Goal: Information Seeking & Learning: Learn about a topic

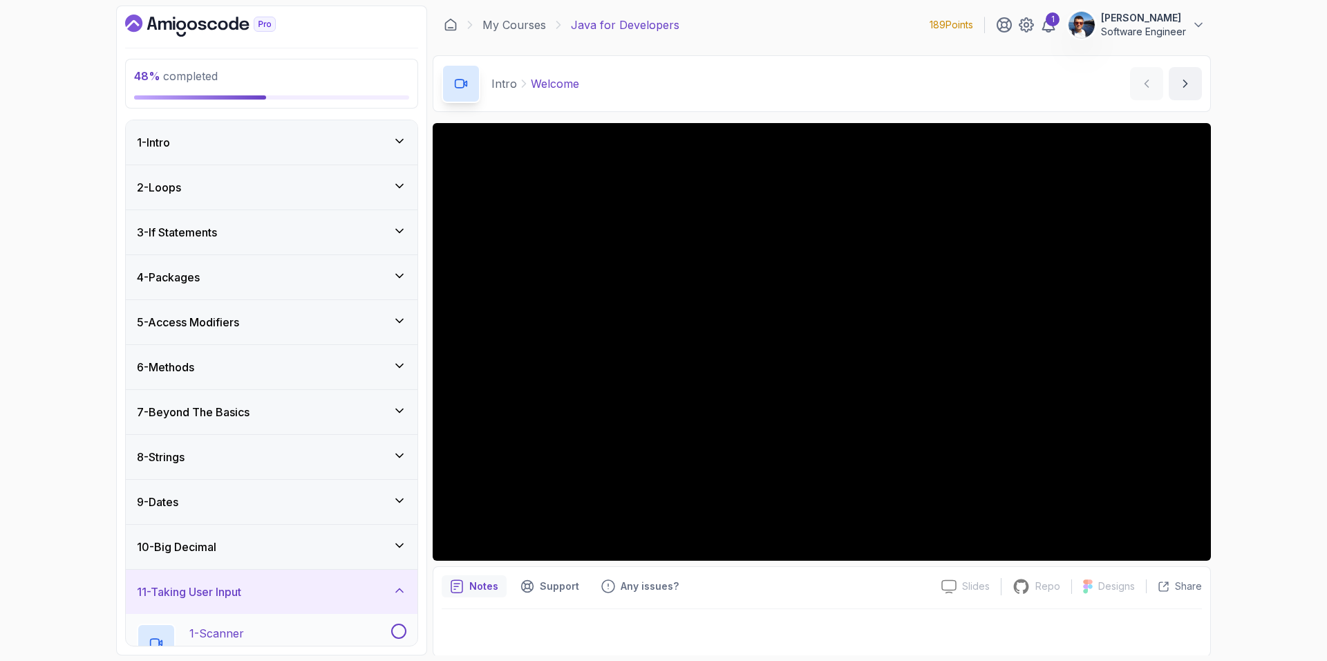
scroll to position [328, 0]
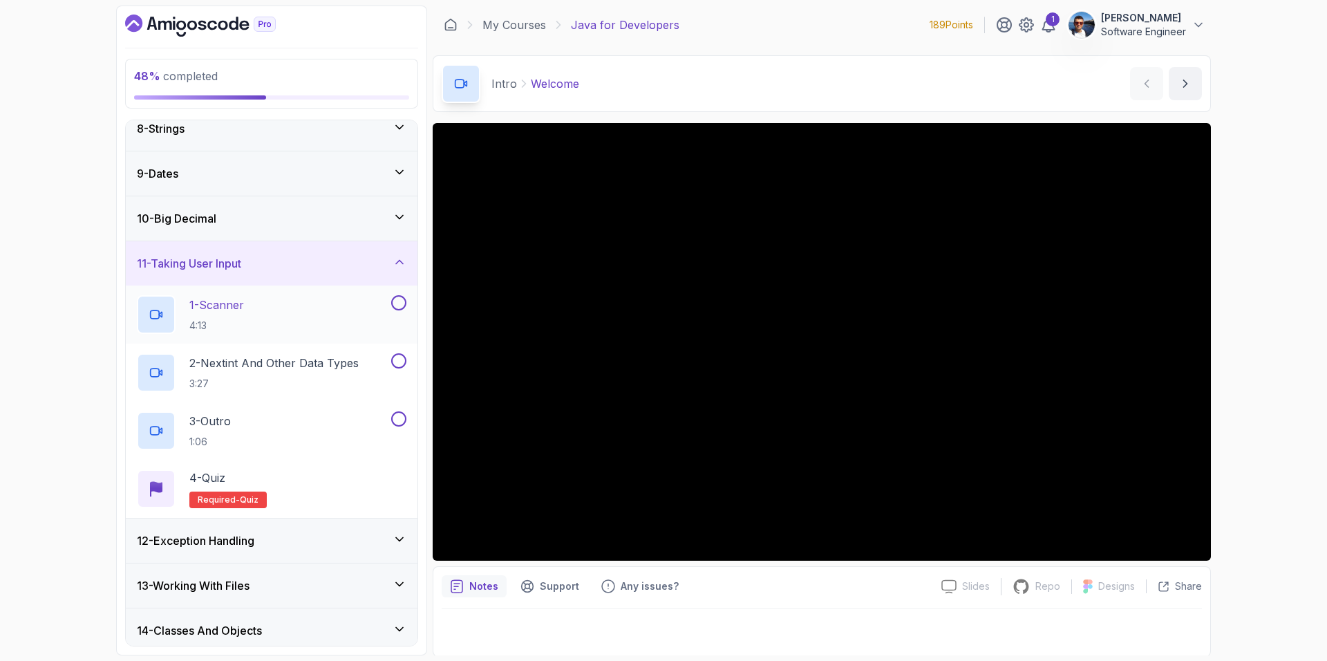
click at [308, 295] on div "1 - Scanner 4:13" at bounding box center [263, 314] width 252 height 39
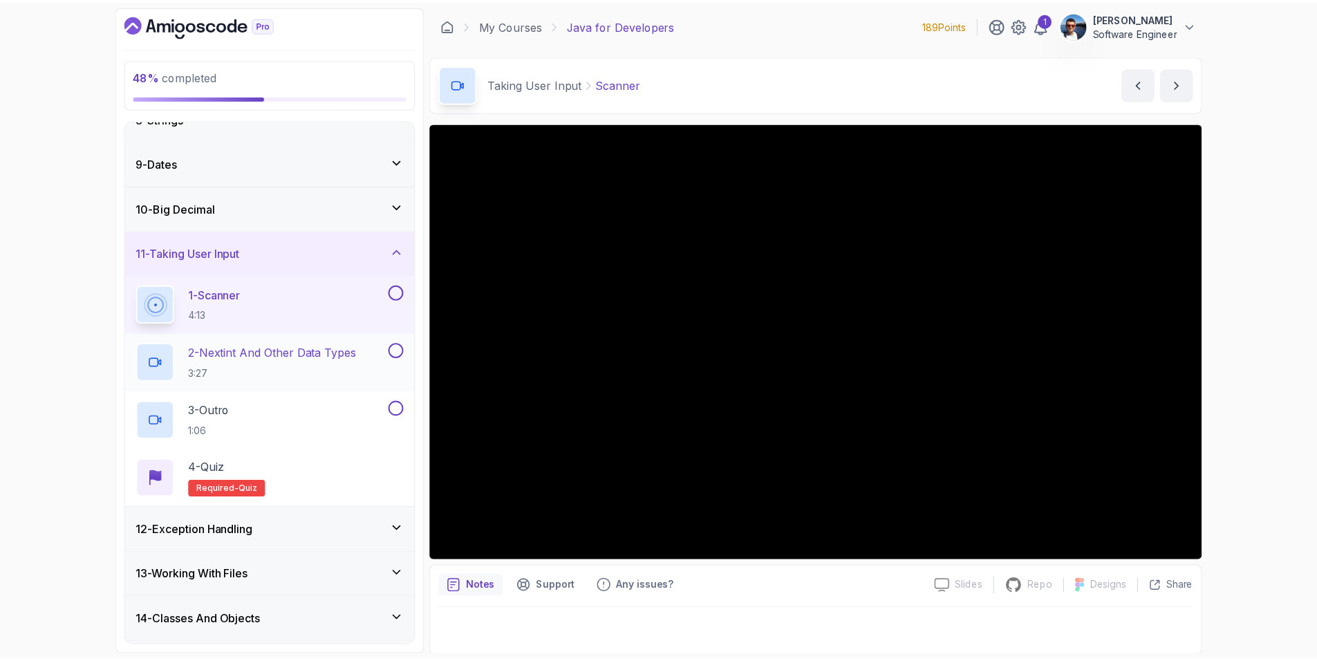
scroll to position [346, 0]
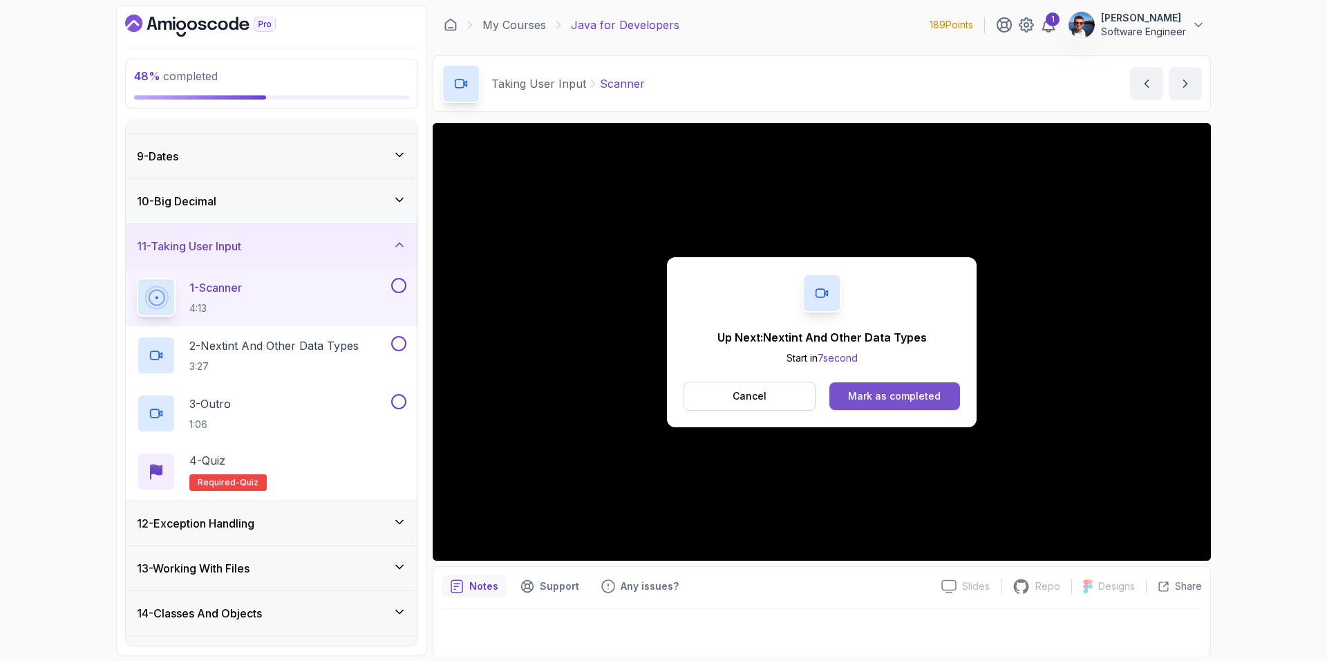
click at [888, 402] on div "Mark as completed" at bounding box center [894, 396] width 93 height 14
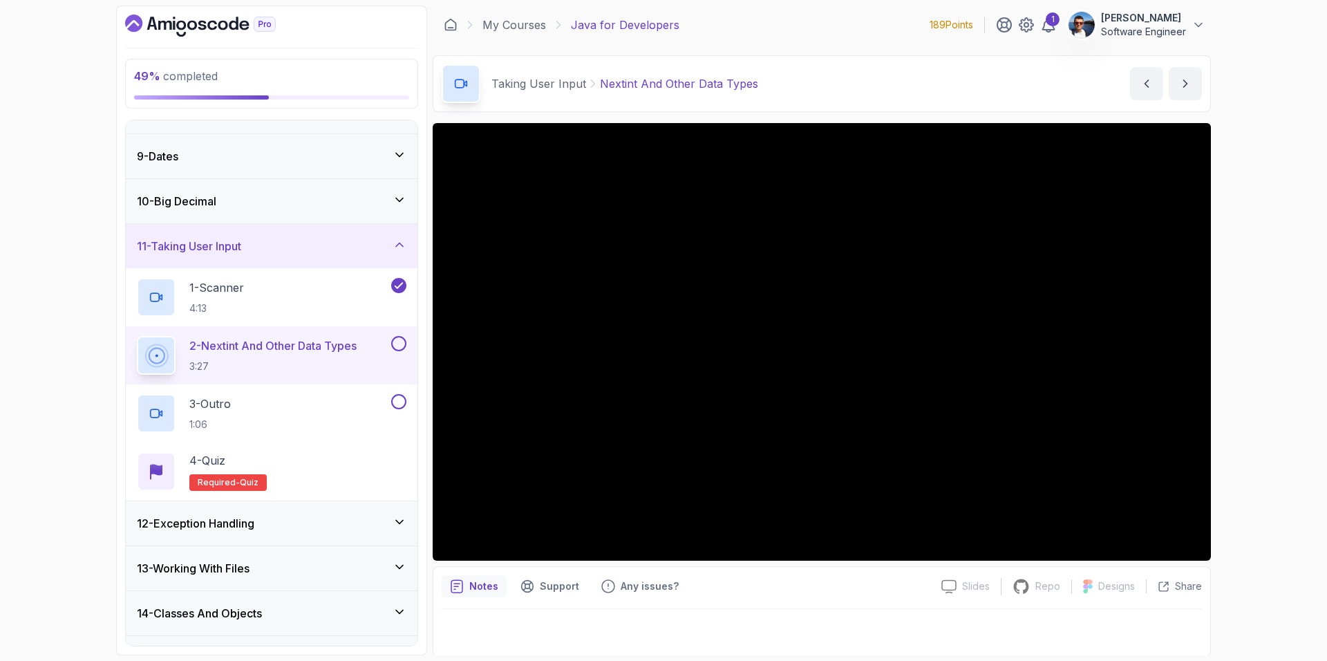
click at [398, 343] on button at bounding box center [398, 343] width 15 height 15
click at [350, 406] on div "3 - Outro 1:06" at bounding box center [263, 413] width 252 height 39
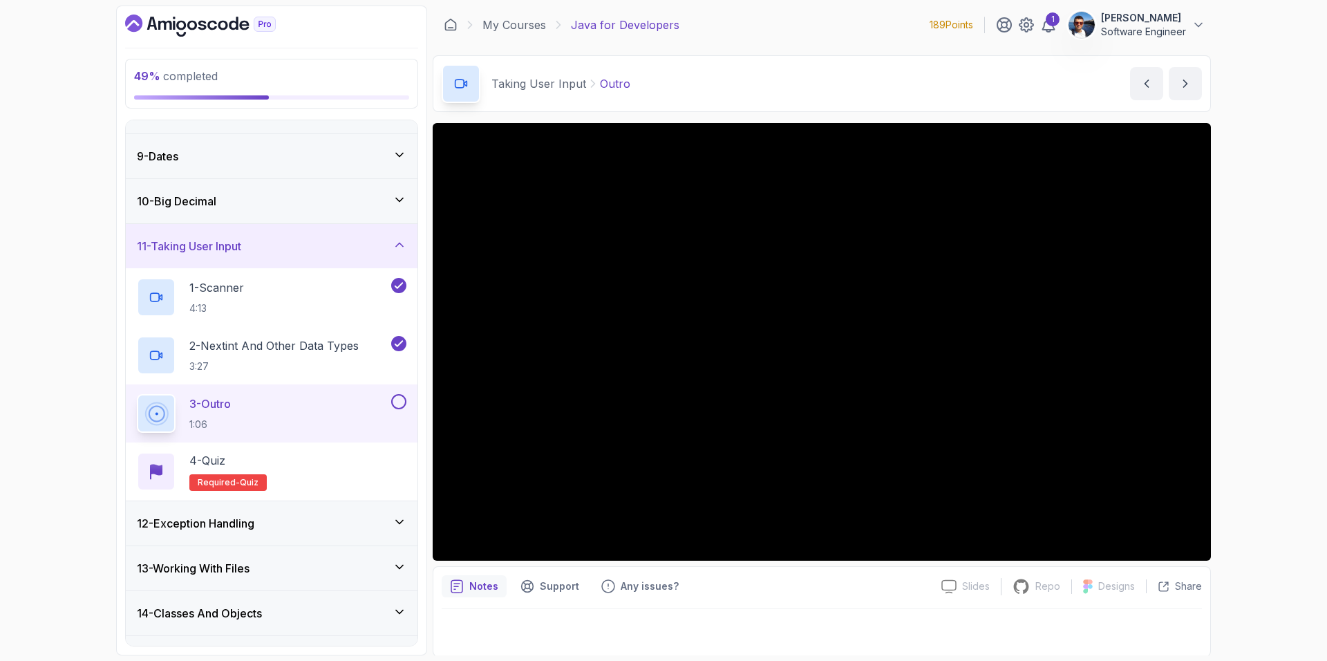
click at [400, 402] on button at bounding box center [398, 401] width 15 height 15
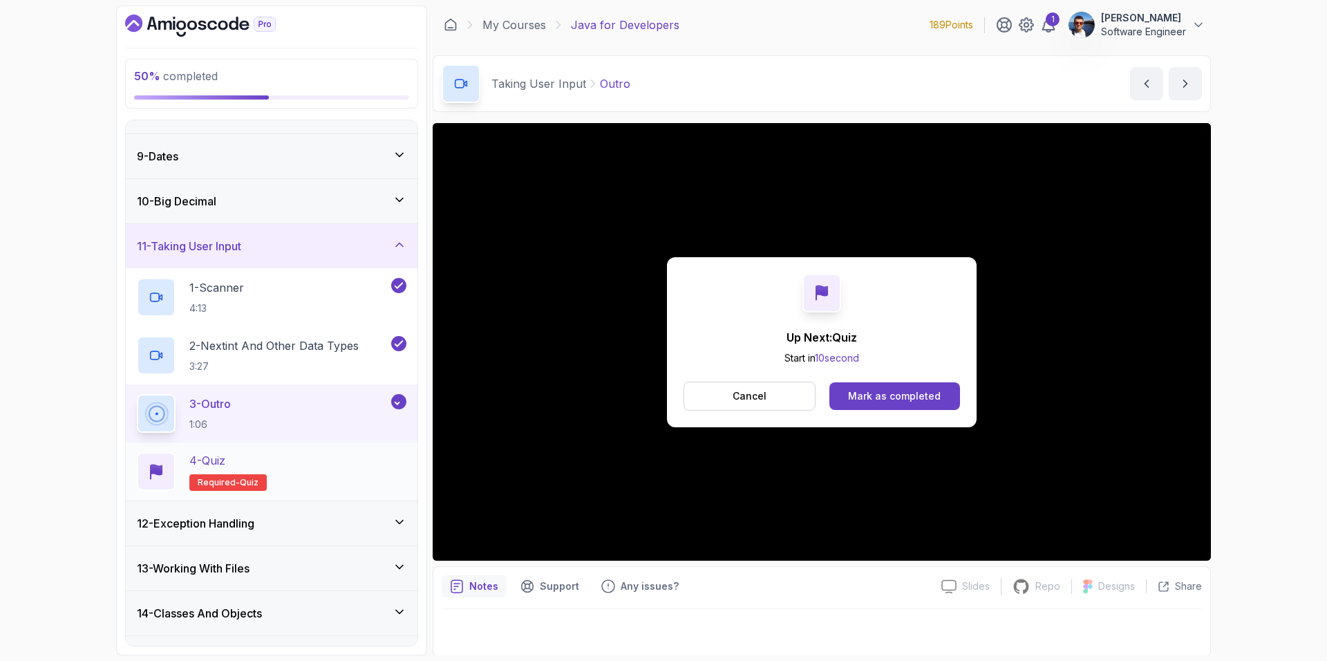
click at [220, 459] on p "4 - Quiz" at bounding box center [207, 460] width 36 height 17
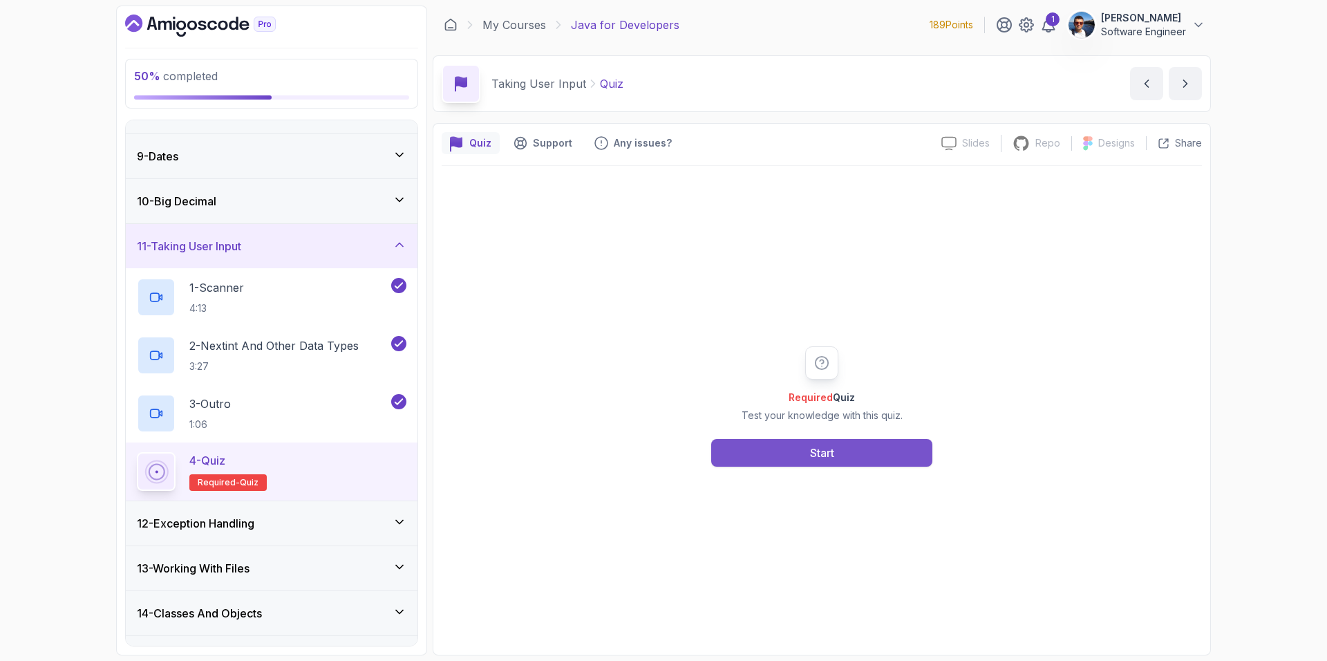
click at [794, 451] on button "Start" at bounding box center [821, 453] width 221 height 28
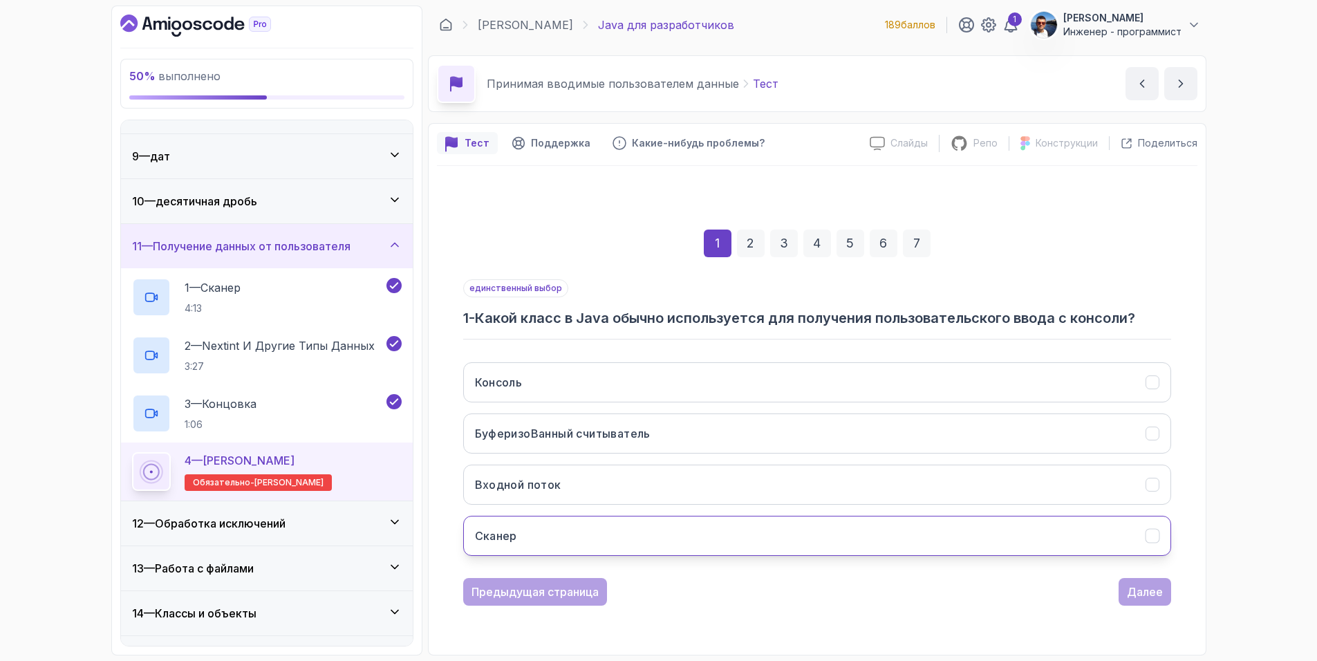
click at [1148, 539] on icon "Сканер" at bounding box center [1152, 535] width 13 height 13
click at [1151, 590] on ya-tr-span "Далее" at bounding box center [1145, 592] width 36 height 14
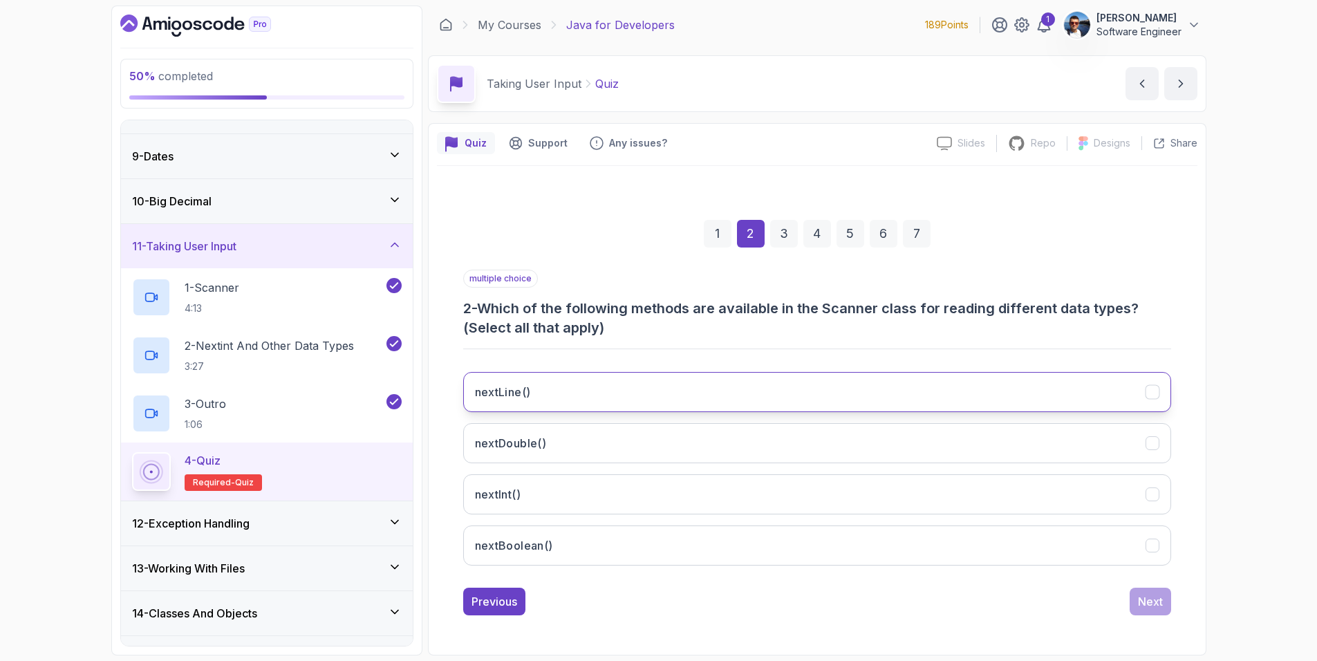
click at [666, 393] on button "nextLine()" at bounding box center [817, 392] width 708 height 40
click at [1159, 606] on ya-tr-span "Next" at bounding box center [1150, 602] width 25 height 14
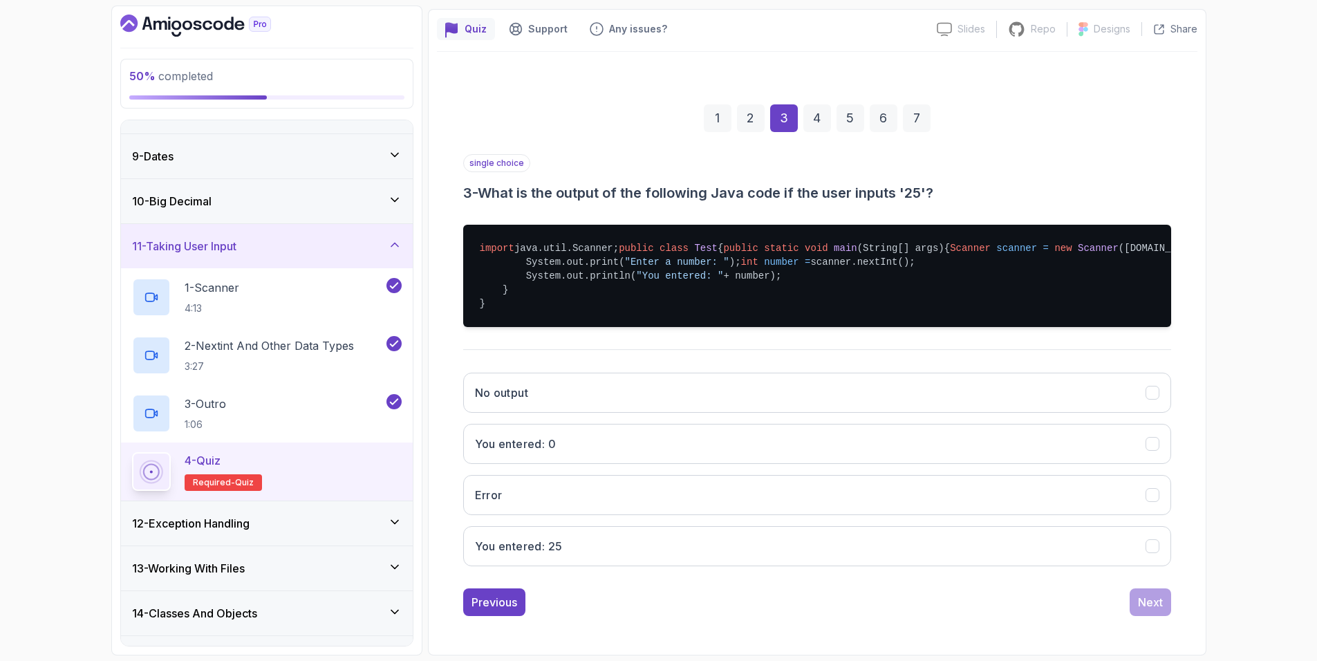
scroll to position [169, 0]
click at [693, 536] on button "You entered: 25" at bounding box center [817, 546] width 708 height 40
click at [1154, 602] on div "Next" at bounding box center [1150, 602] width 25 height 17
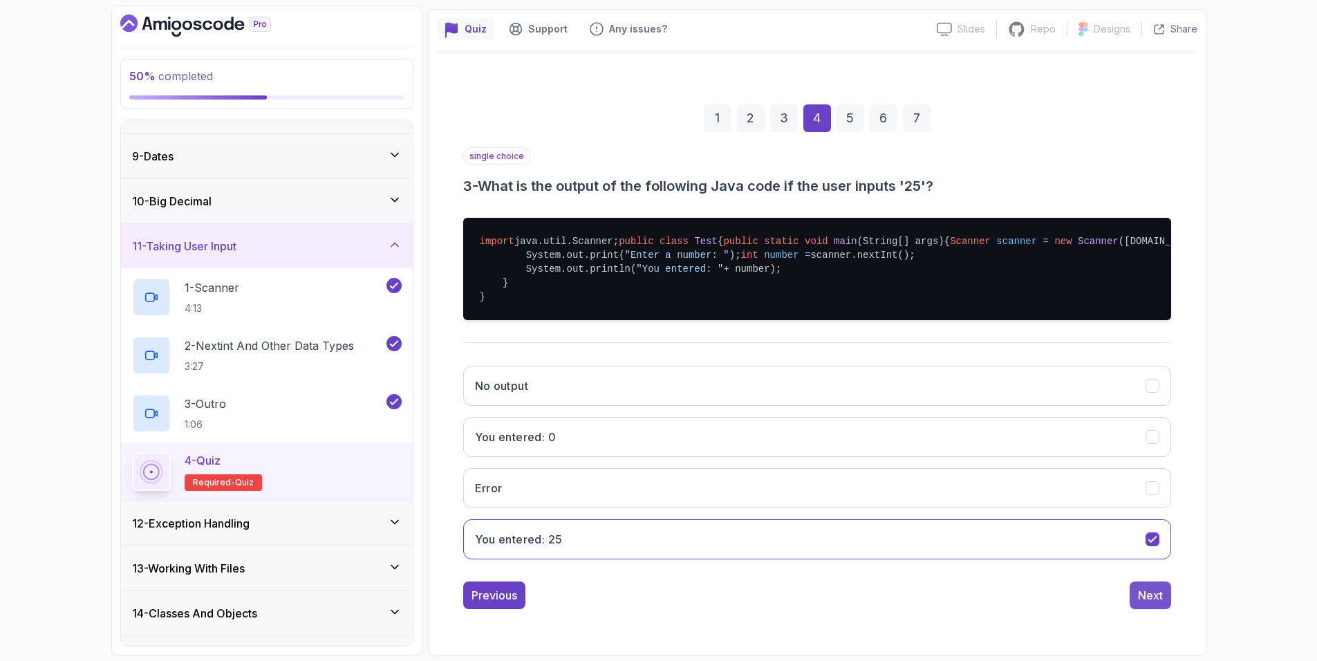
scroll to position [0, 0]
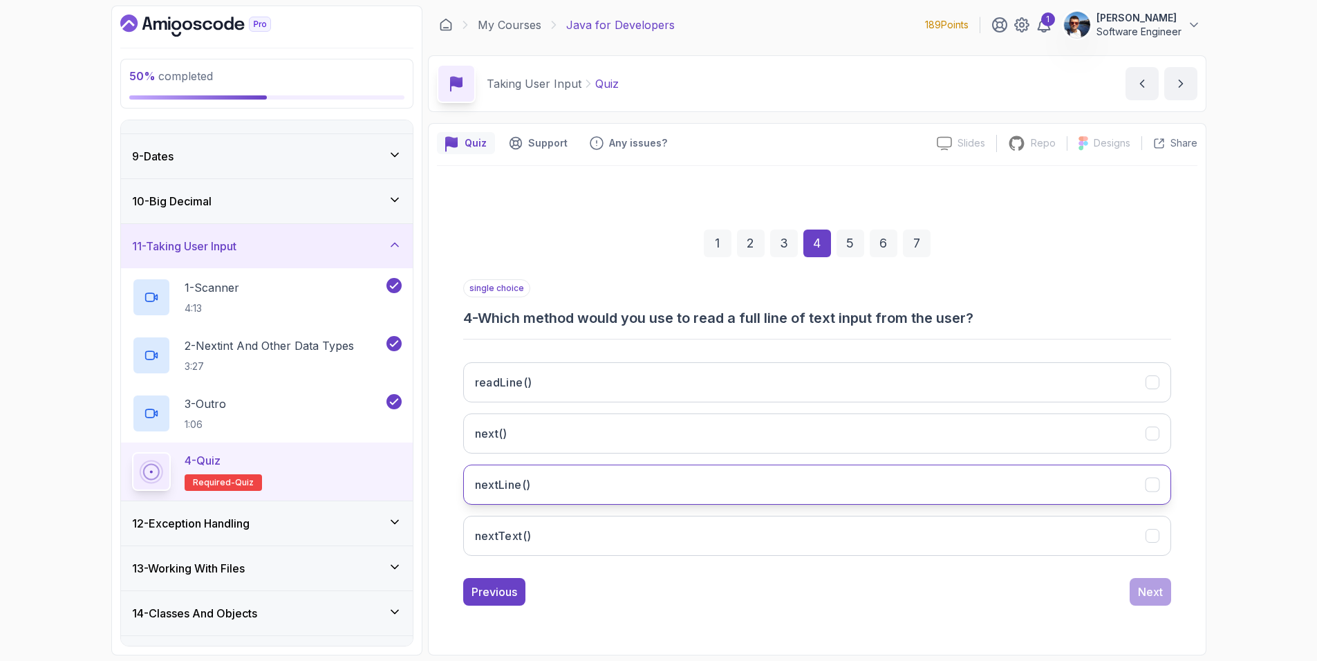
click at [604, 490] on button "nextLine()" at bounding box center [817, 485] width 708 height 40
click at [1154, 595] on div "Next" at bounding box center [1150, 591] width 25 height 17
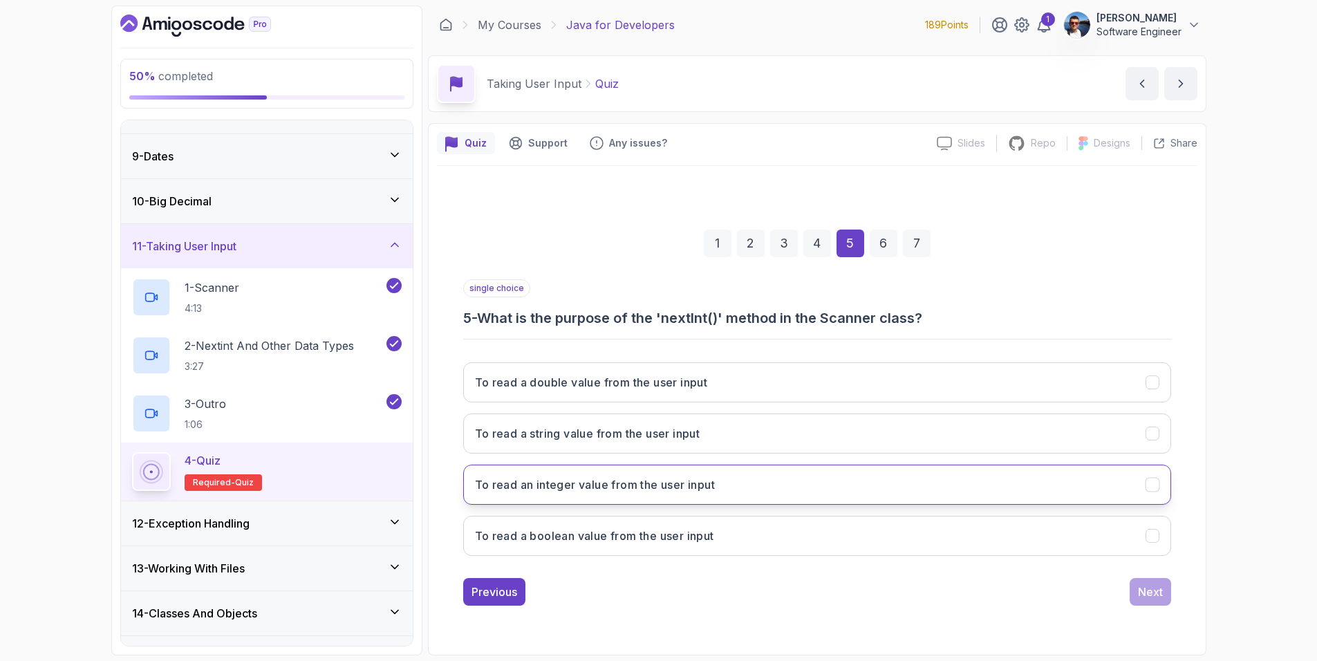
click at [827, 491] on button "To read an integer value from the user input" at bounding box center [817, 485] width 708 height 40
click at [1144, 591] on div "Next" at bounding box center [1150, 591] width 25 height 17
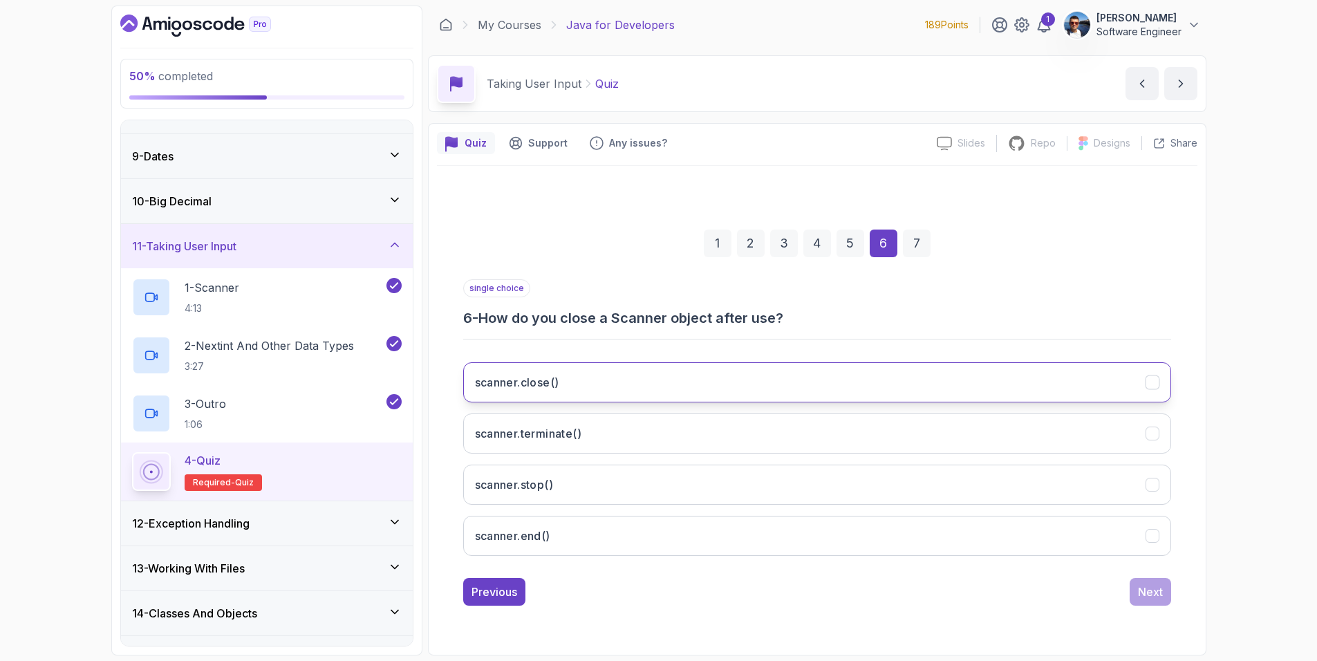
click at [610, 371] on button "scanner.close()" at bounding box center [817, 382] width 708 height 40
click at [1148, 581] on button "Next" at bounding box center [1150, 592] width 41 height 28
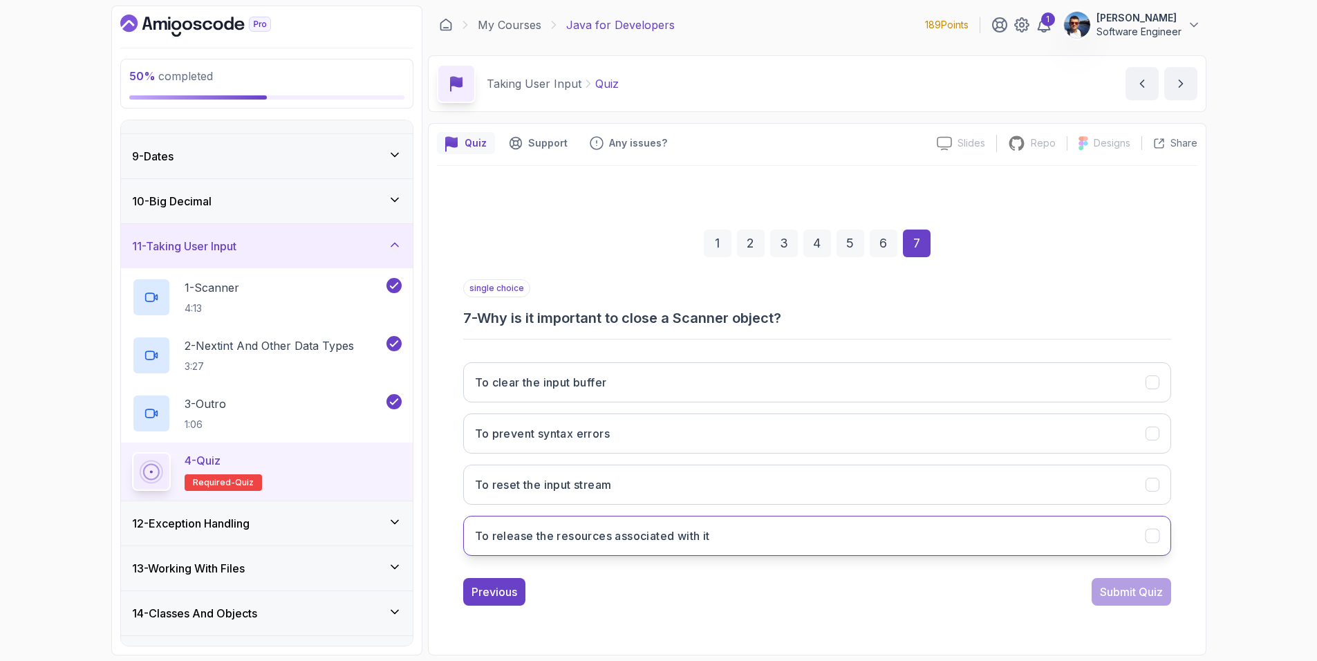
click at [894, 534] on button "To release the resources associated with it" at bounding box center [817, 536] width 708 height 40
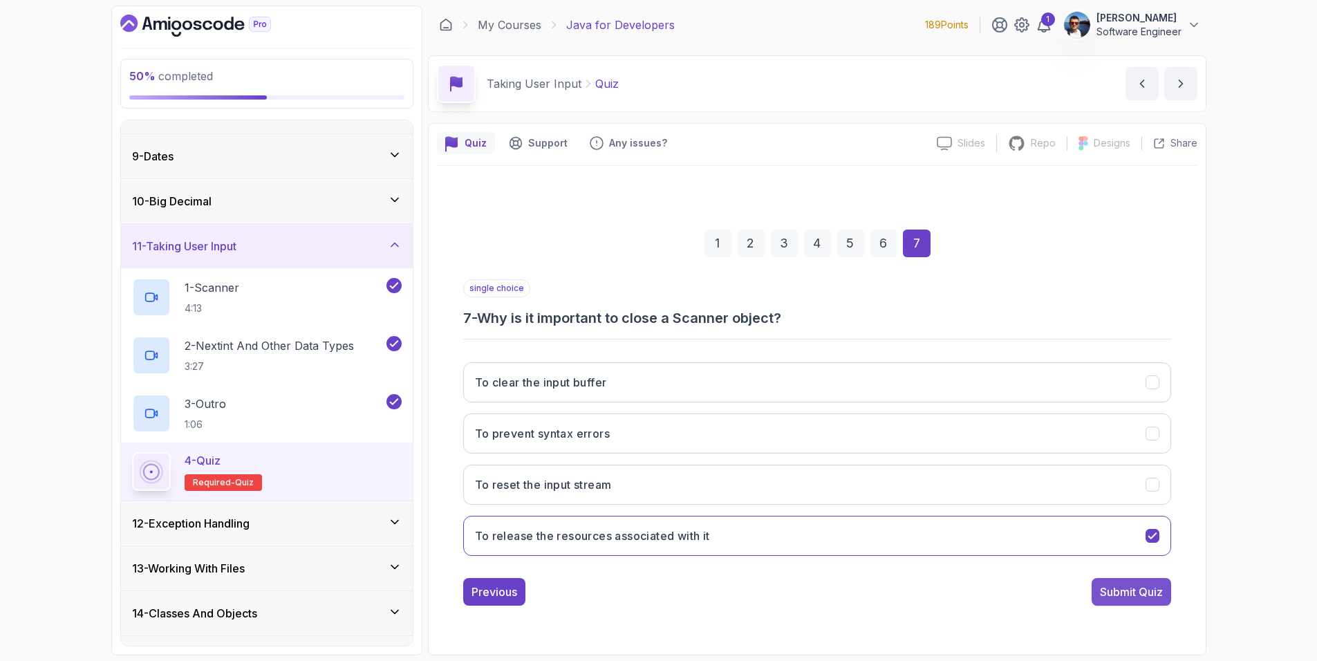
click at [1110, 596] on div "Submit Quiz" at bounding box center [1131, 591] width 63 height 17
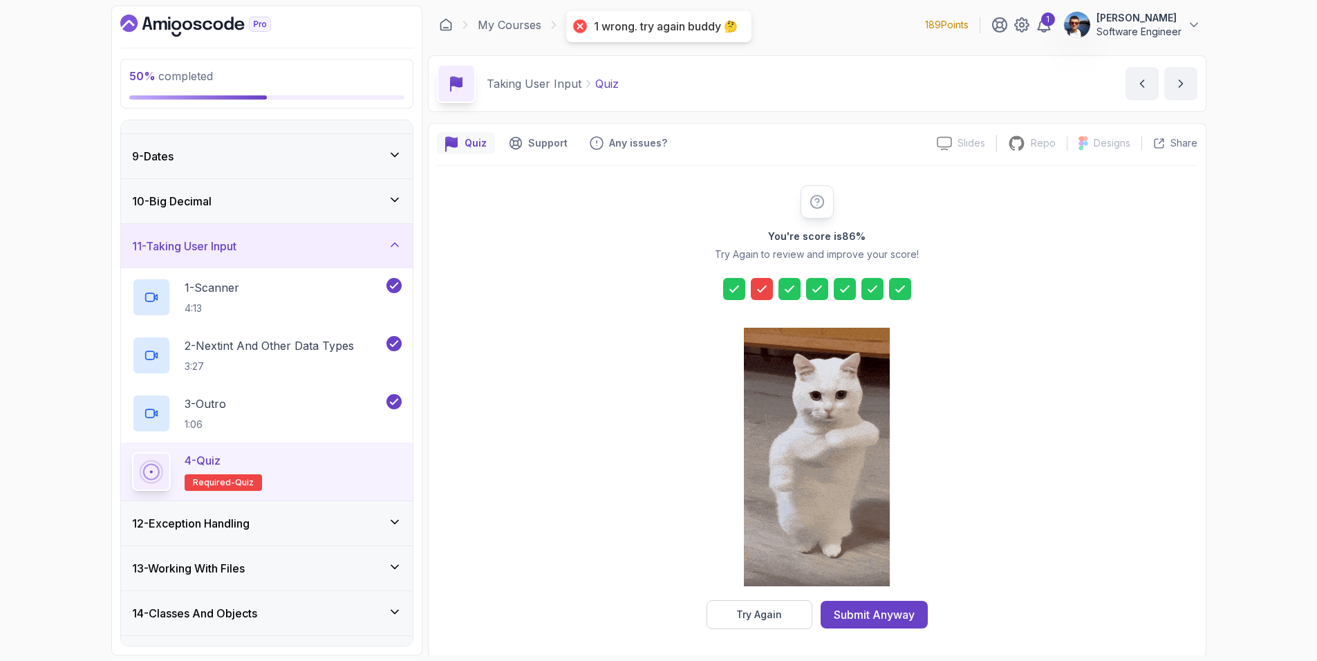
click at [759, 285] on icon at bounding box center [762, 289] width 14 height 14
click at [762, 613] on div "Try Again" at bounding box center [759, 615] width 46 height 14
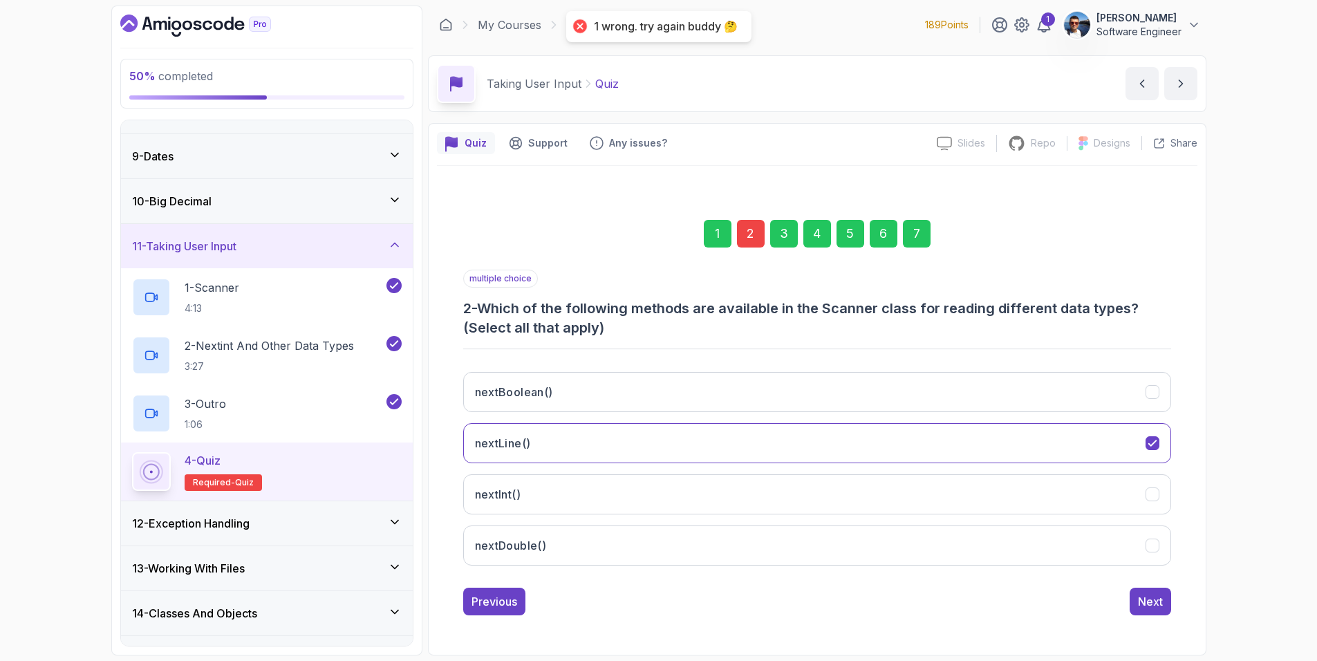
click at [750, 234] on div "2" at bounding box center [751, 234] width 28 height 28
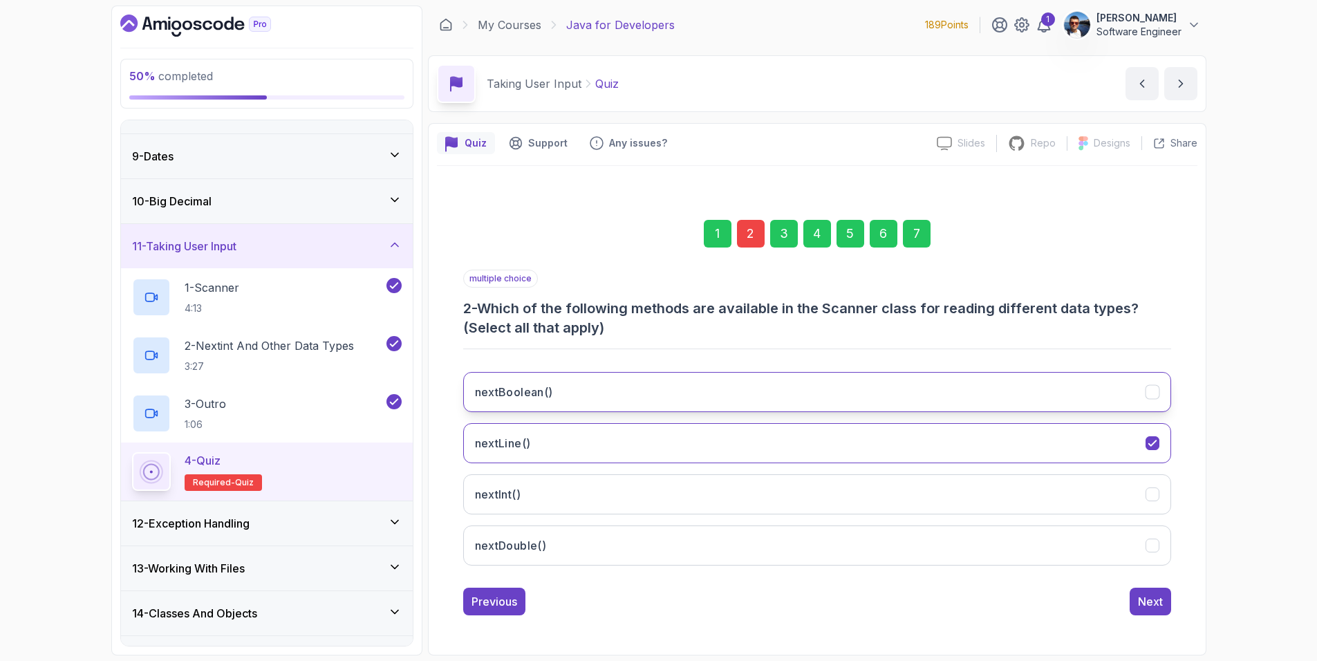
click at [1159, 397] on button "nextBoolean()" at bounding box center [817, 392] width 708 height 40
click at [1168, 476] on div "nextBoolean() nextLine() nextInt() nextDouble()" at bounding box center [817, 469] width 708 height 216
click at [1163, 498] on button "nextInt()" at bounding box center [817, 494] width 708 height 40
click at [1160, 545] on button "nextDouble()" at bounding box center [817, 545] width 708 height 40
click at [1155, 602] on div "Next" at bounding box center [1150, 601] width 25 height 17
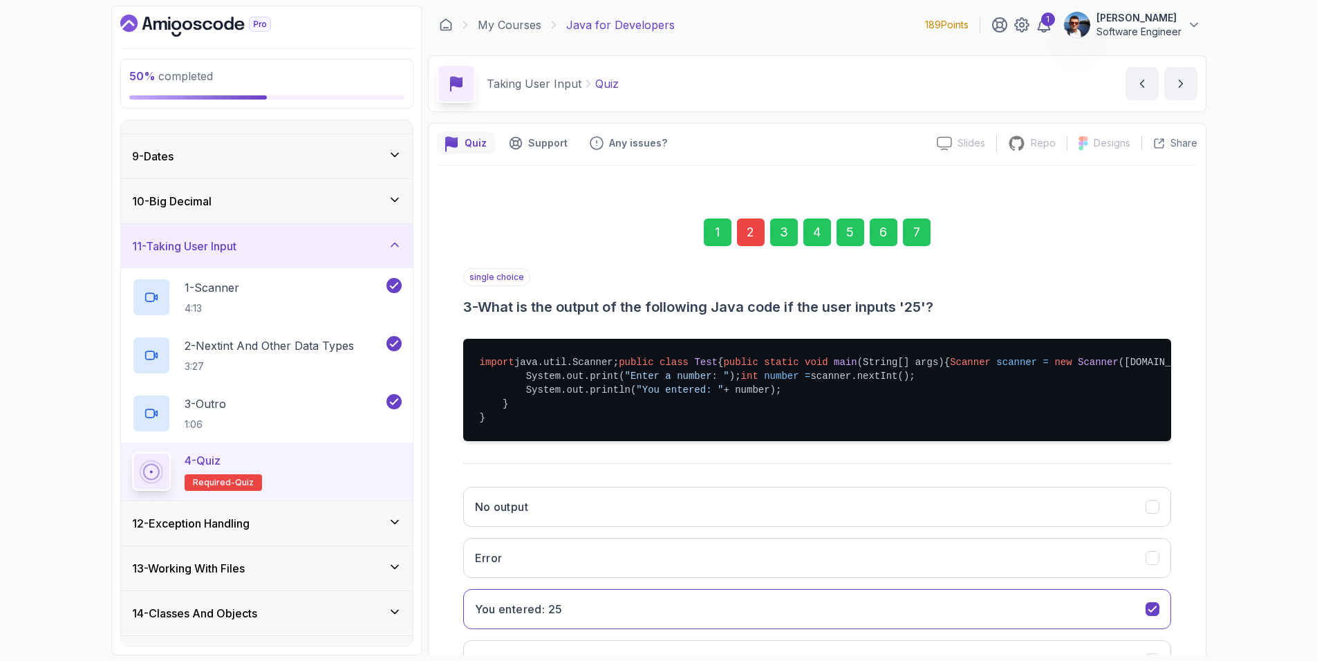
click at [919, 230] on div "7" at bounding box center [917, 232] width 28 height 28
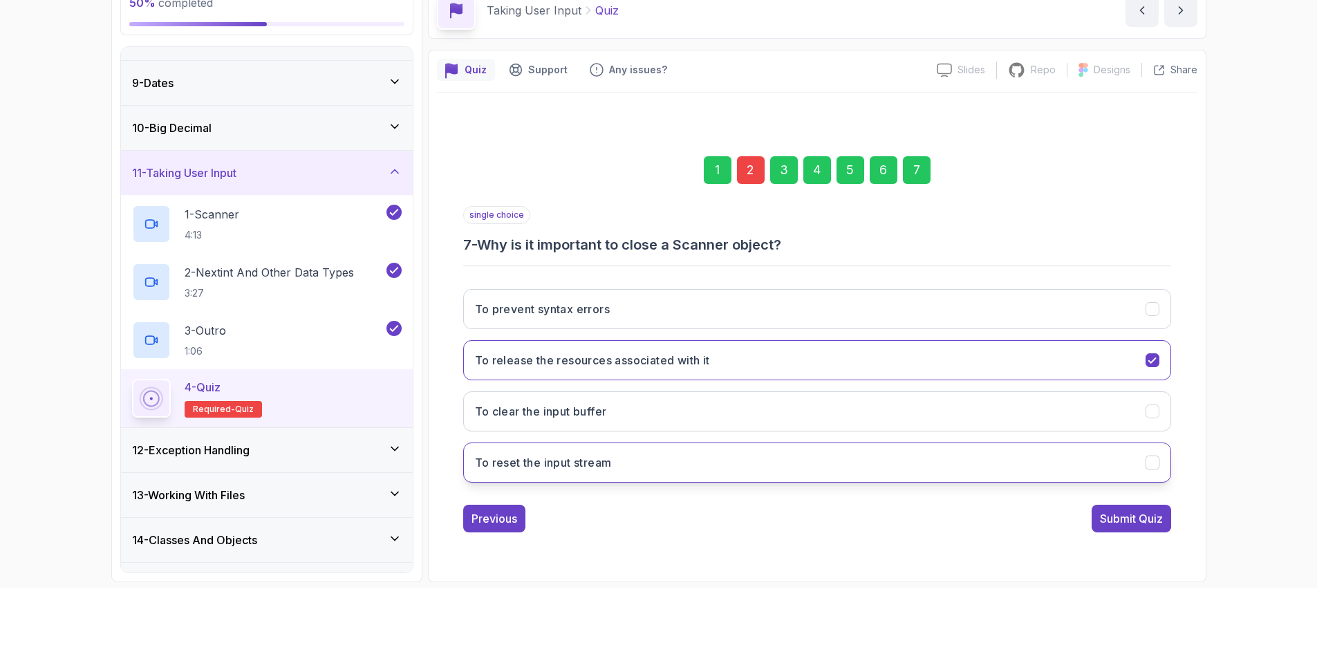
scroll to position [80, 0]
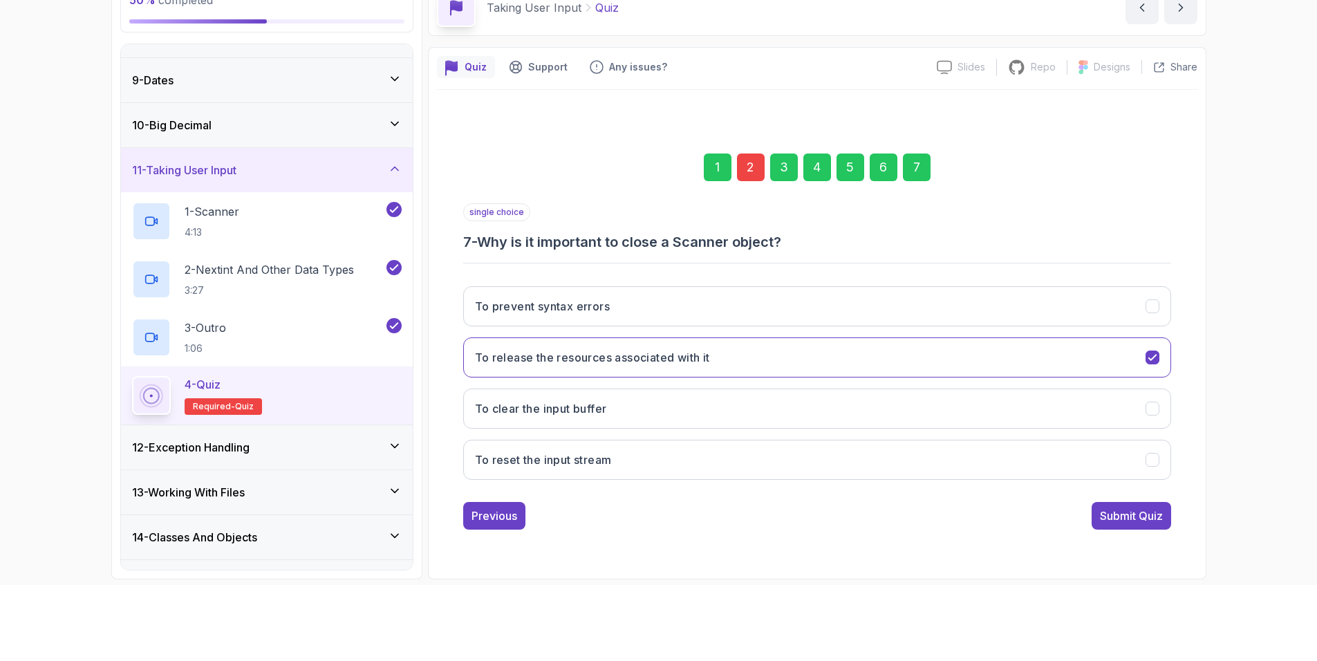
click at [1130, 502] on button "Submit Quiz" at bounding box center [1132, 516] width 80 height 28
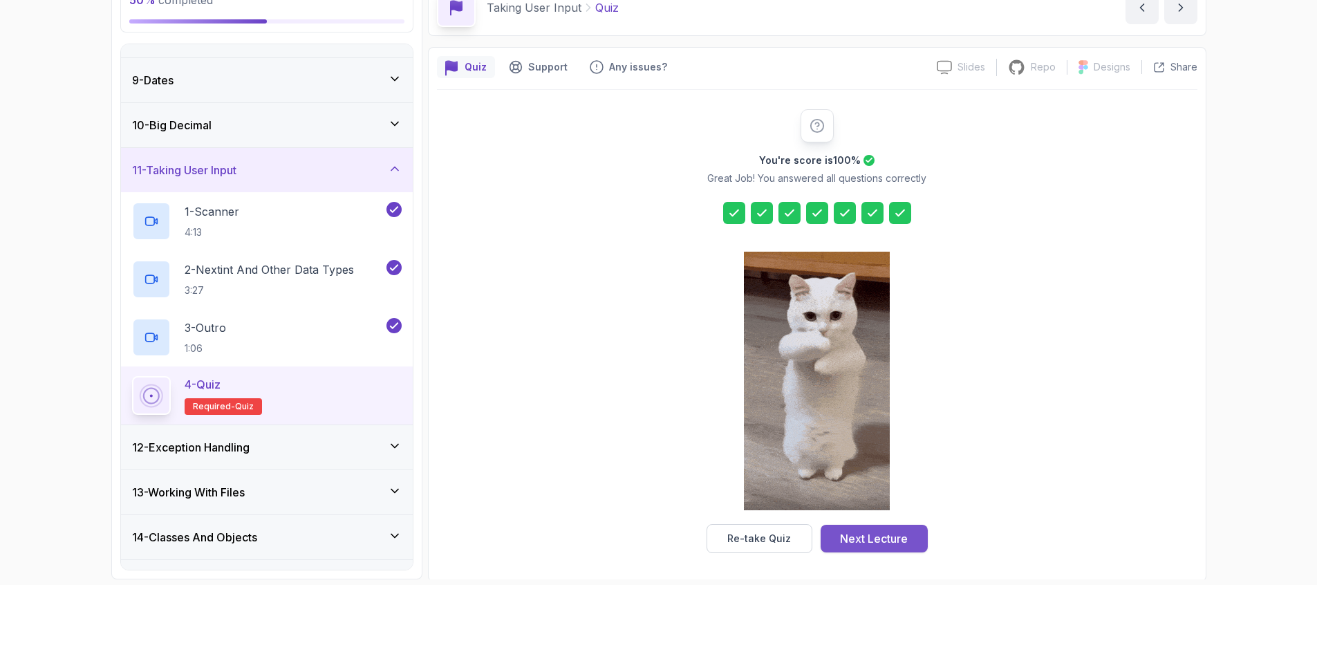
click at [896, 532] on div "Next Lecture" at bounding box center [874, 538] width 68 height 17
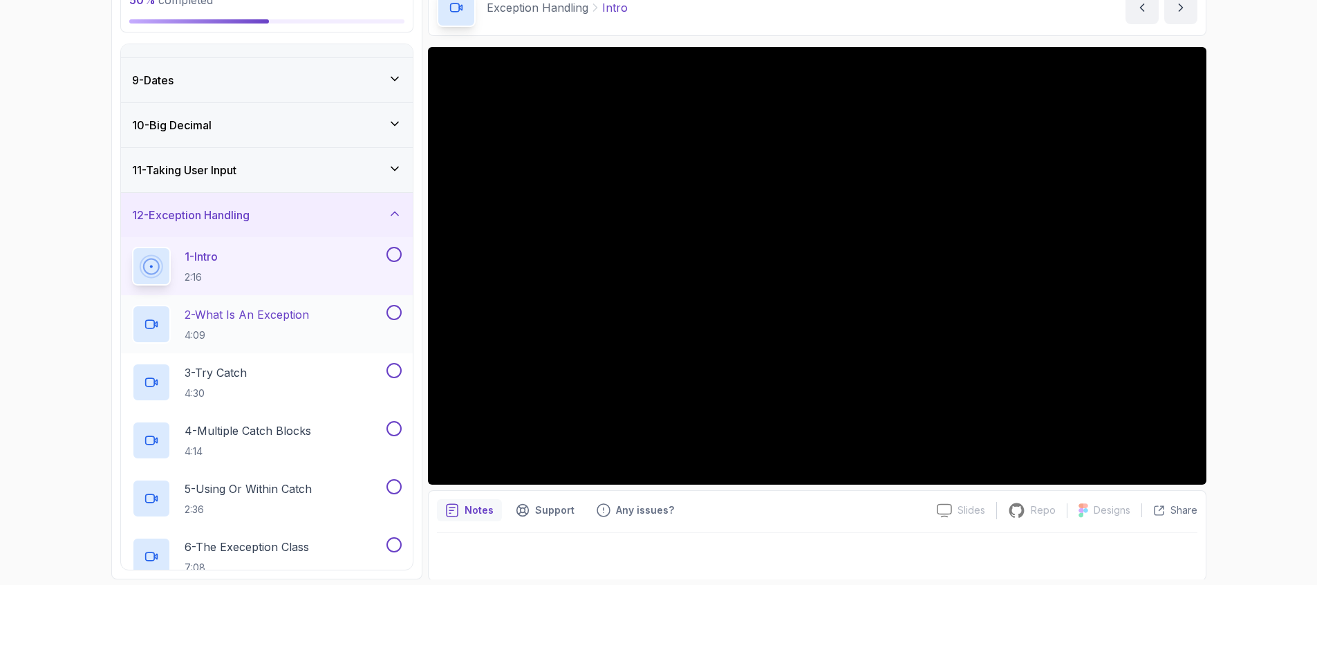
click at [321, 310] on div "2 - What Is An Exception 4:09" at bounding box center [258, 324] width 252 height 39
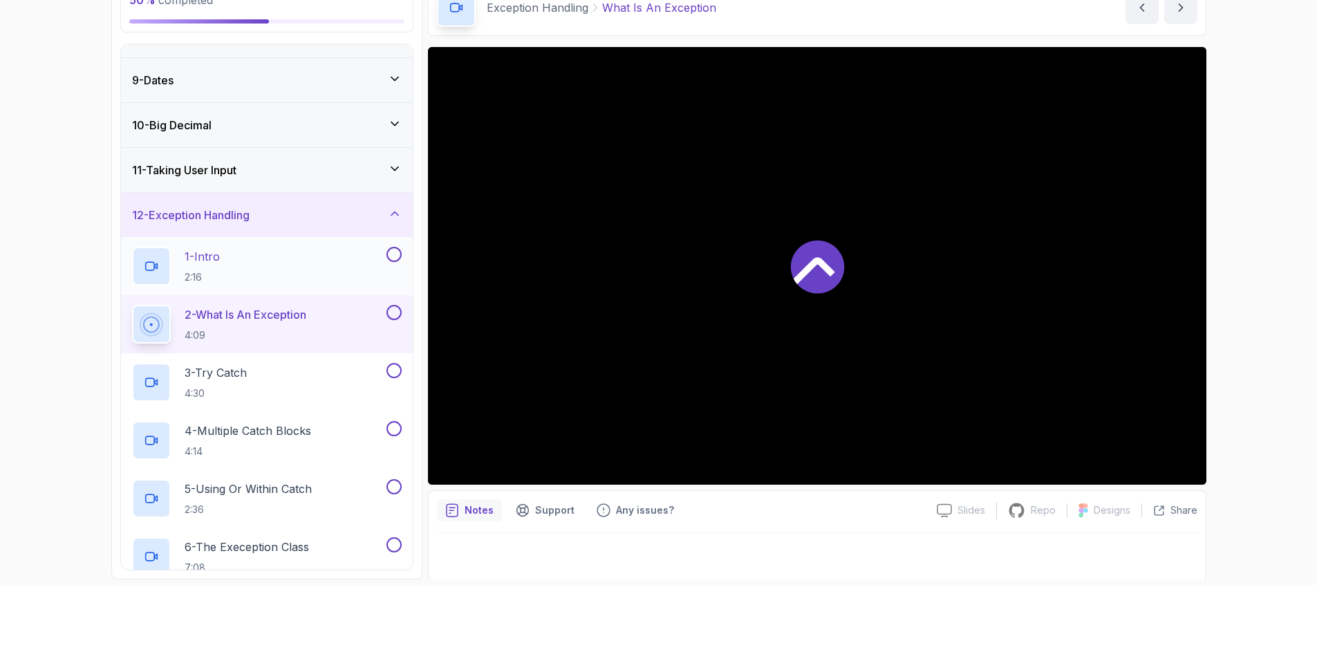
click at [395, 250] on button at bounding box center [393, 254] width 15 height 15
click at [292, 368] on div "3 - Try Catch 4:30" at bounding box center [258, 382] width 252 height 39
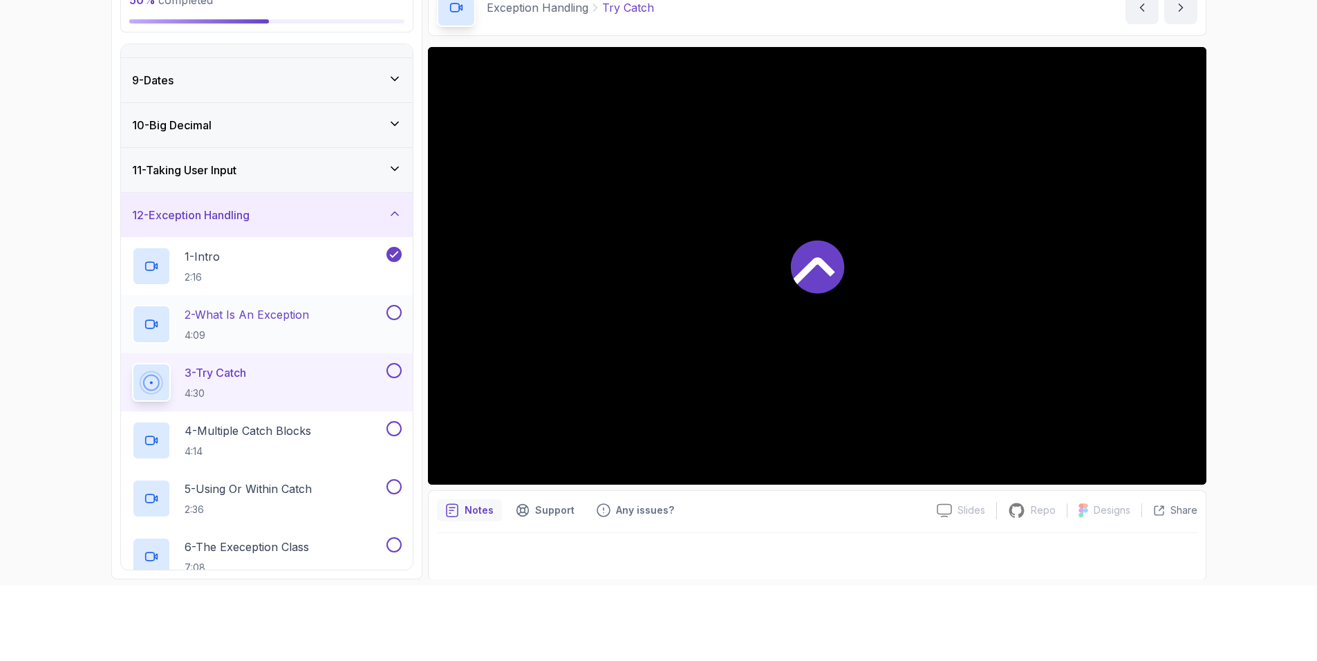
click at [392, 311] on button at bounding box center [393, 312] width 15 height 15
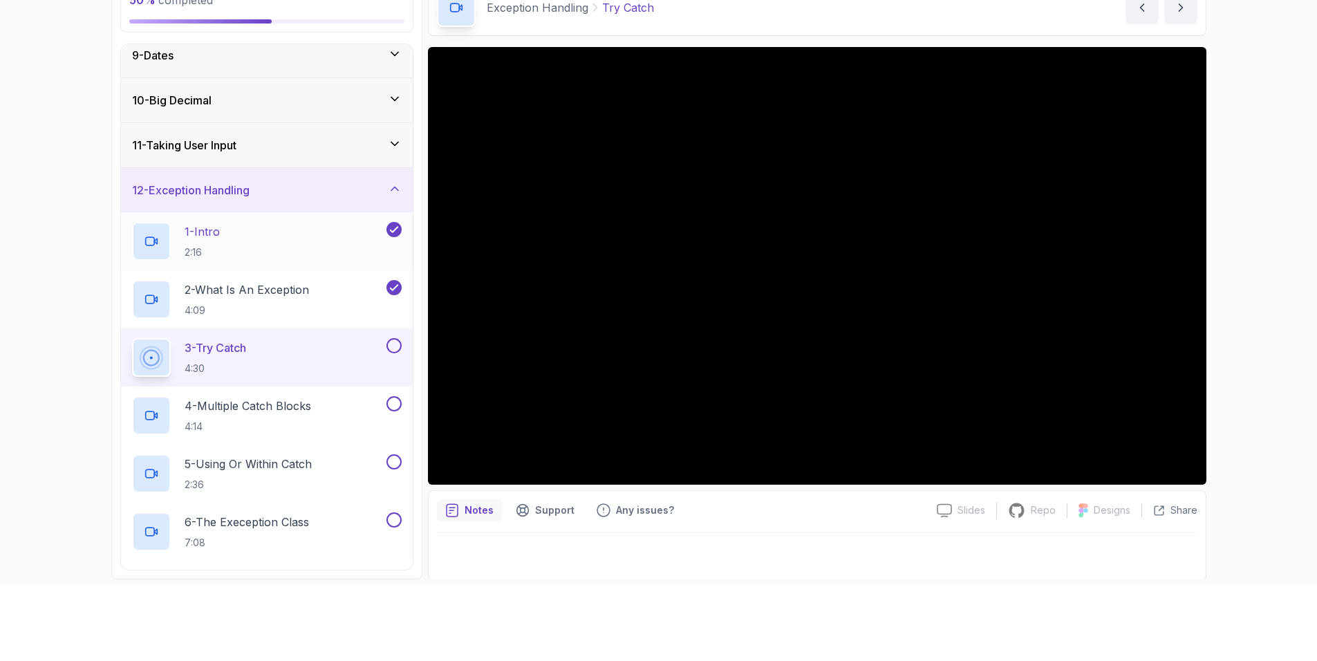
scroll to position [346, 0]
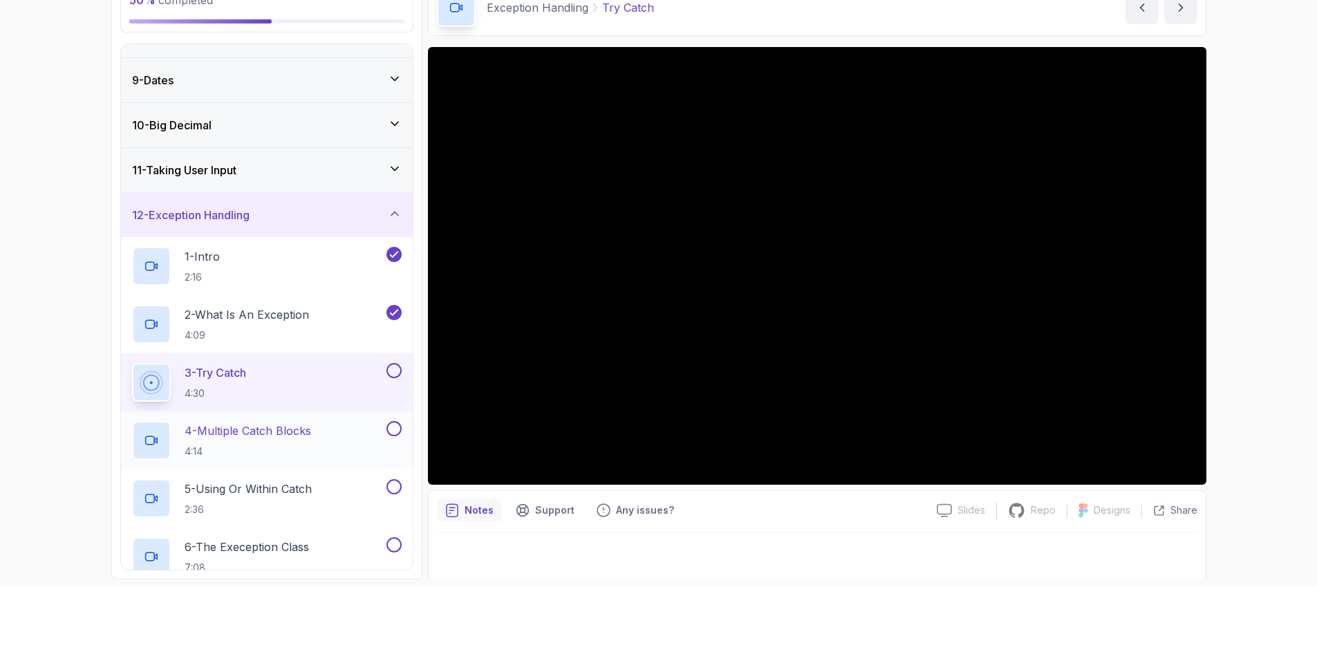
click at [300, 422] on p "4 - Multiple Catch Blocks" at bounding box center [248, 430] width 127 height 17
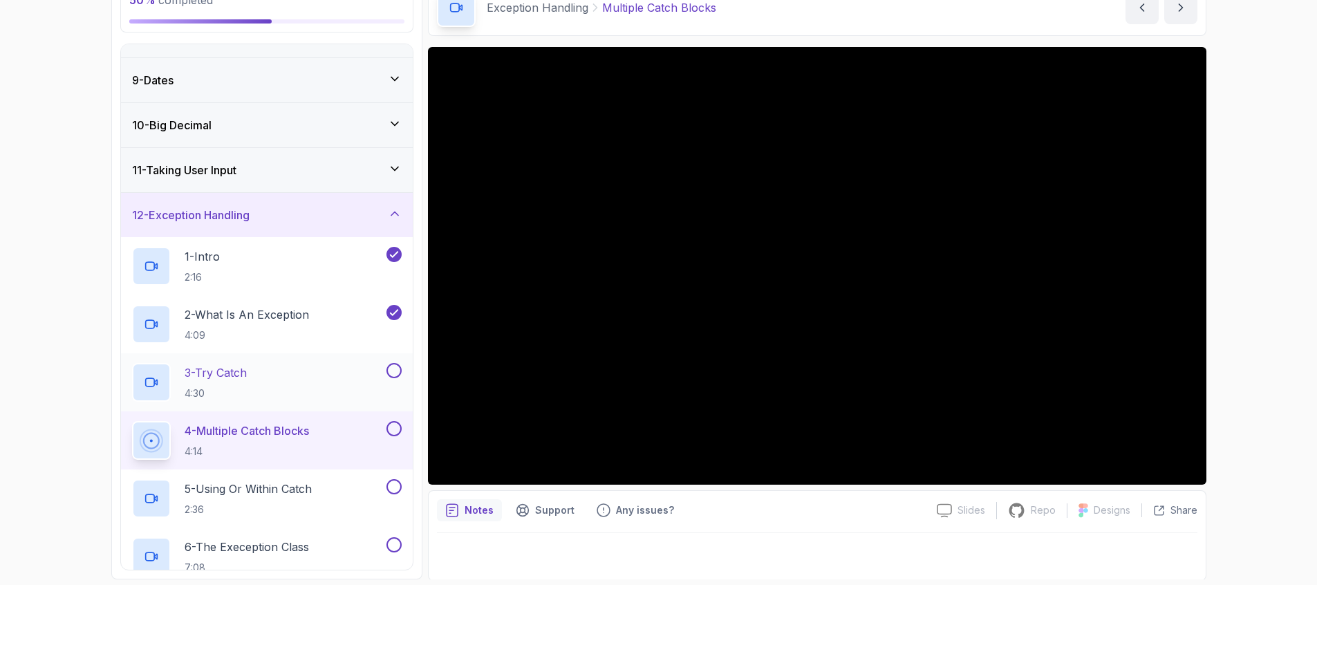
click at [392, 365] on button at bounding box center [393, 370] width 15 height 15
click at [391, 422] on button at bounding box center [393, 428] width 15 height 15
click at [291, 483] on p "5 - Using Or Within Catch" at bounding box center [248, 488] width 127 height 17
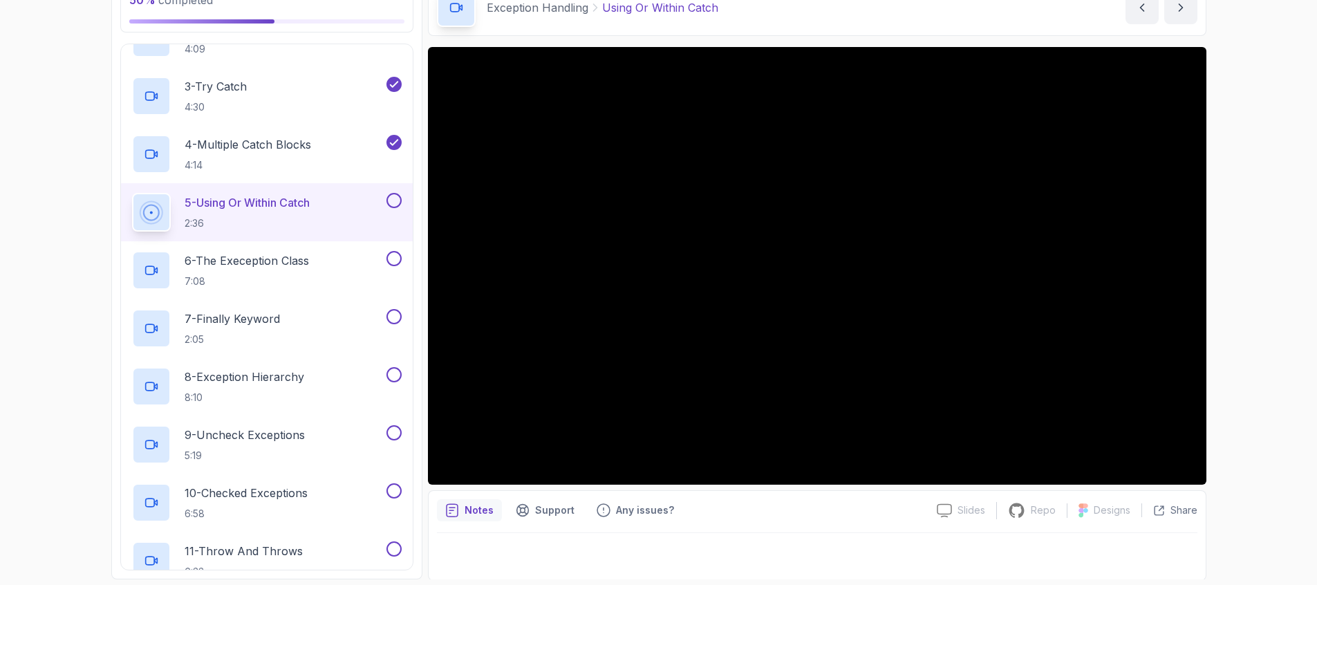
scroll to position [623, 0]
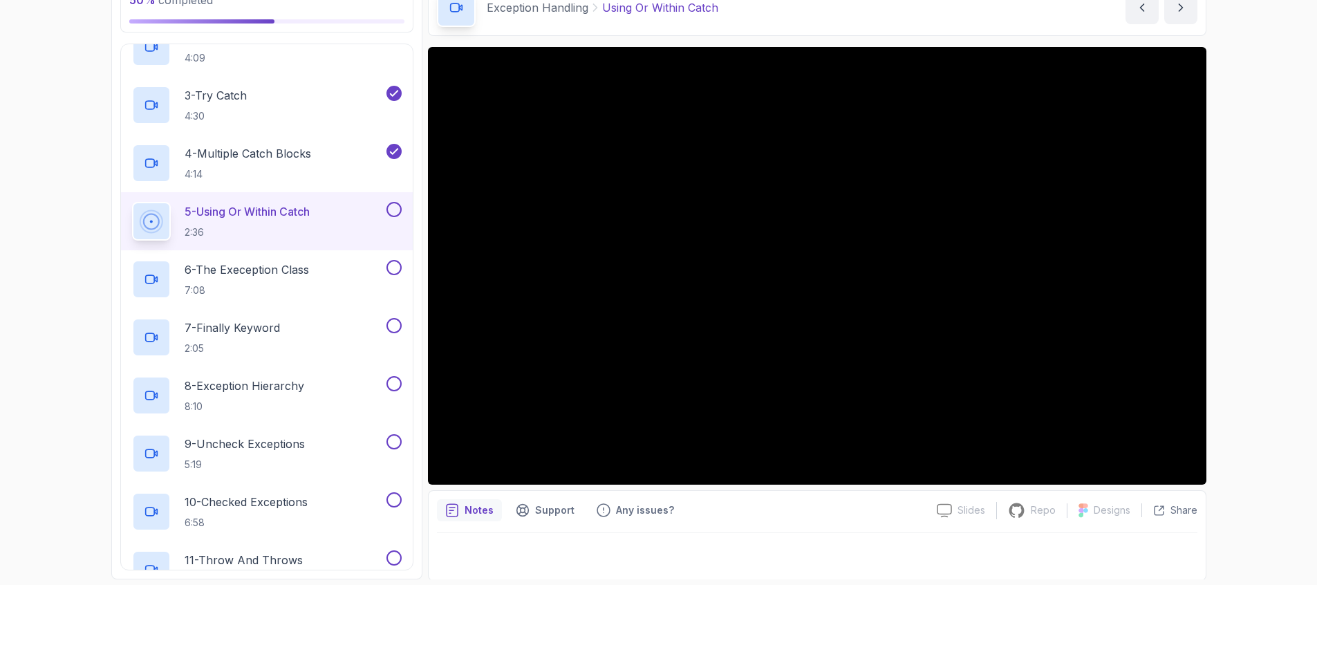
click at [400, 206] on button at bounding box center [393, 209] width 15 height 15
click at [309, 269] on p "6 - The Exeception Class" at bounding box center [247, 269] width 124 height 17
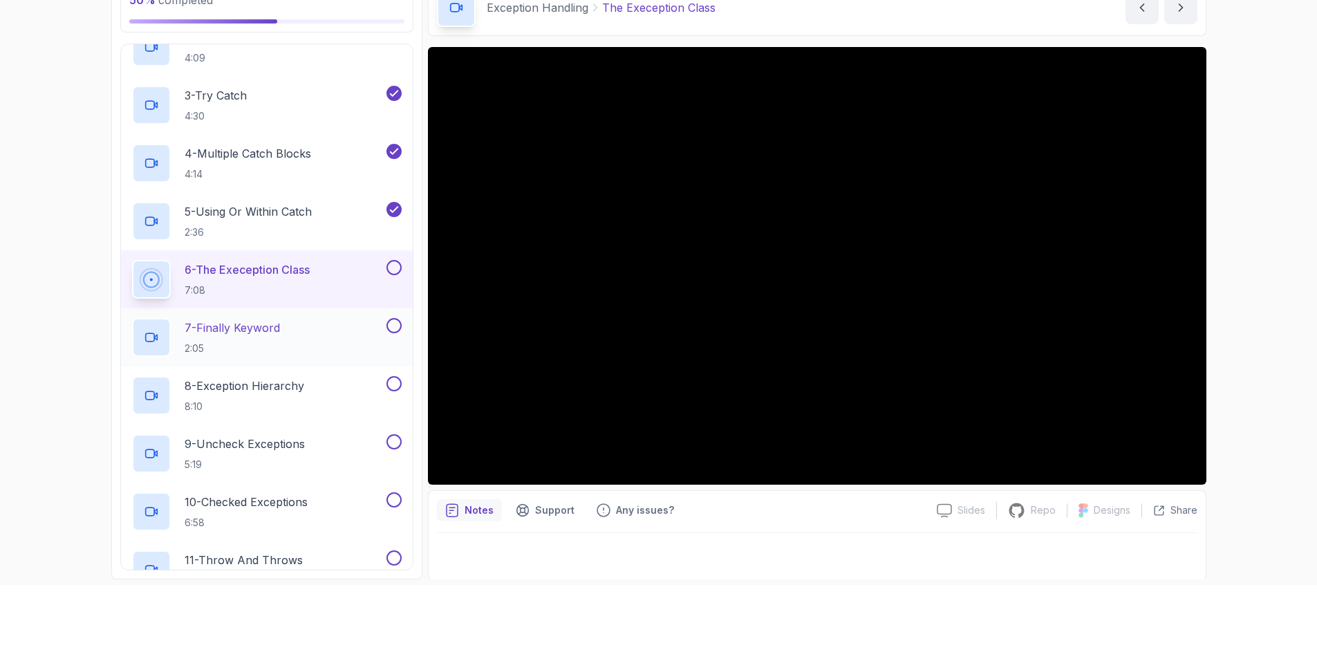
click at [266, 326] on p "7 - Finally Keyword" at bounding box center [232, 327] width 95 height 17
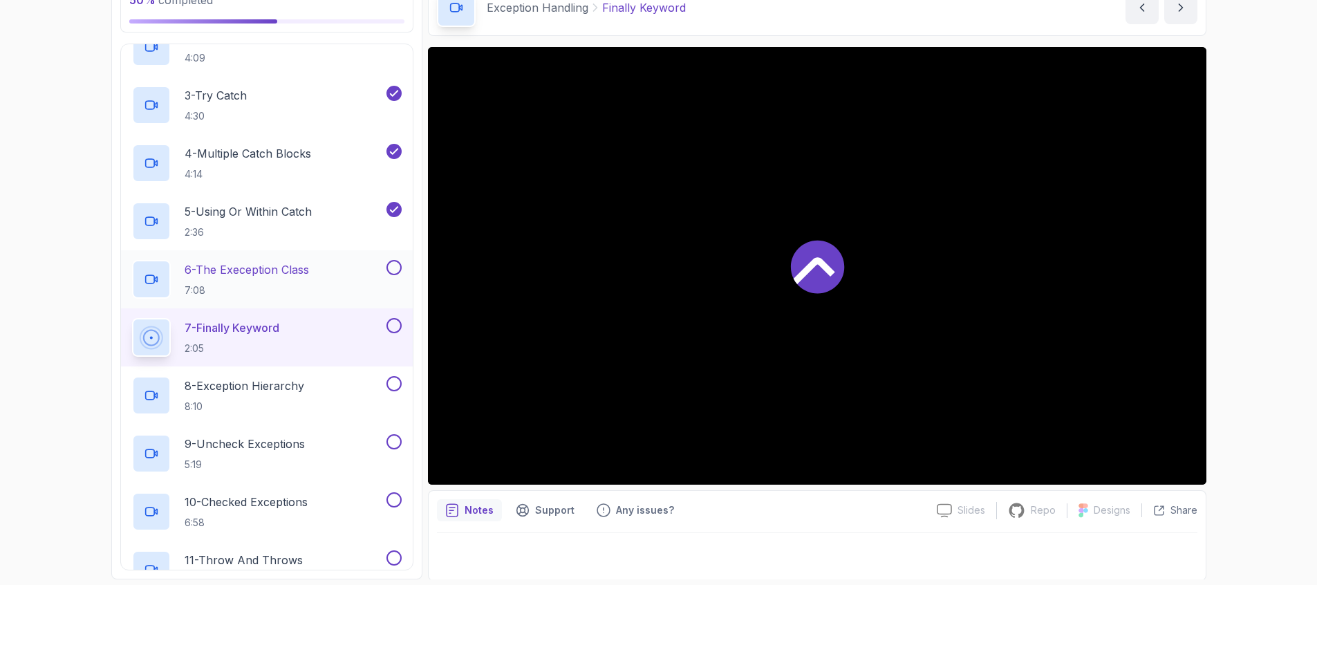
click at [395, 265] on button at bounding box center [393, 267] width 15 height 15
click at [392, 323] on button at bounding box center [393, 325] width 15 height 15
click at [294, 382] on p "8 - Exception Hierarchy" at bounding box center [245, 385] width 120 height 17
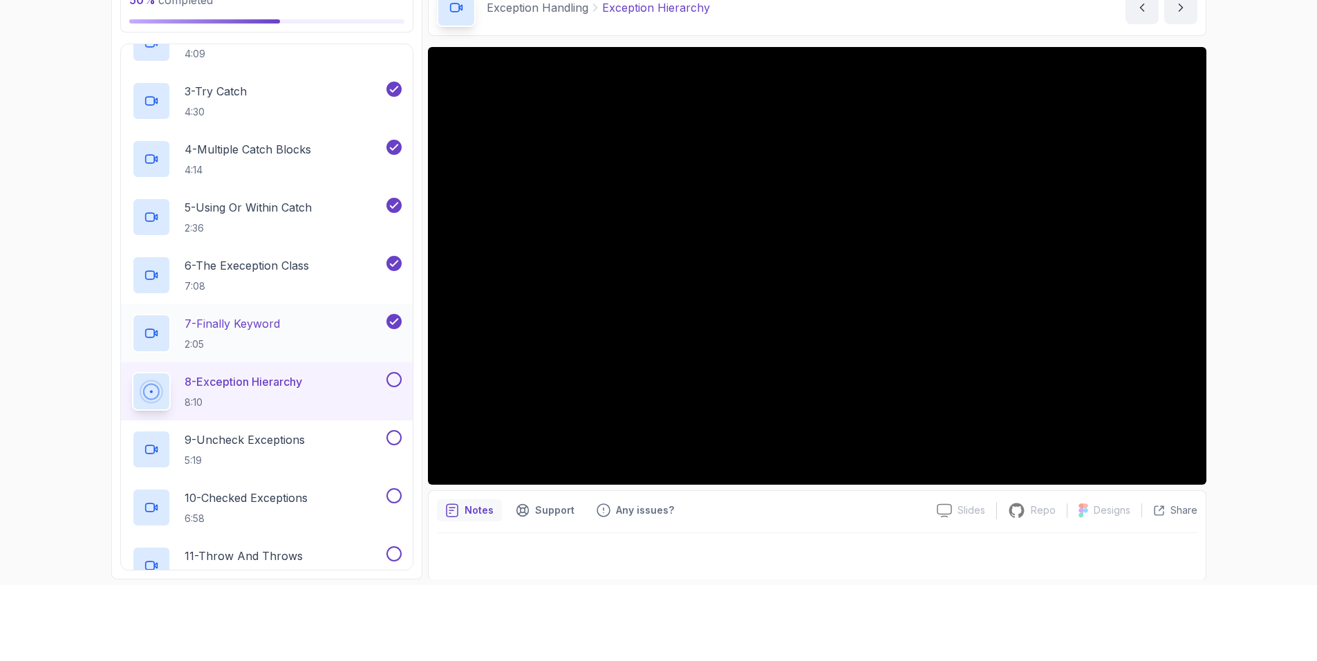
scroll to position [623, 0]
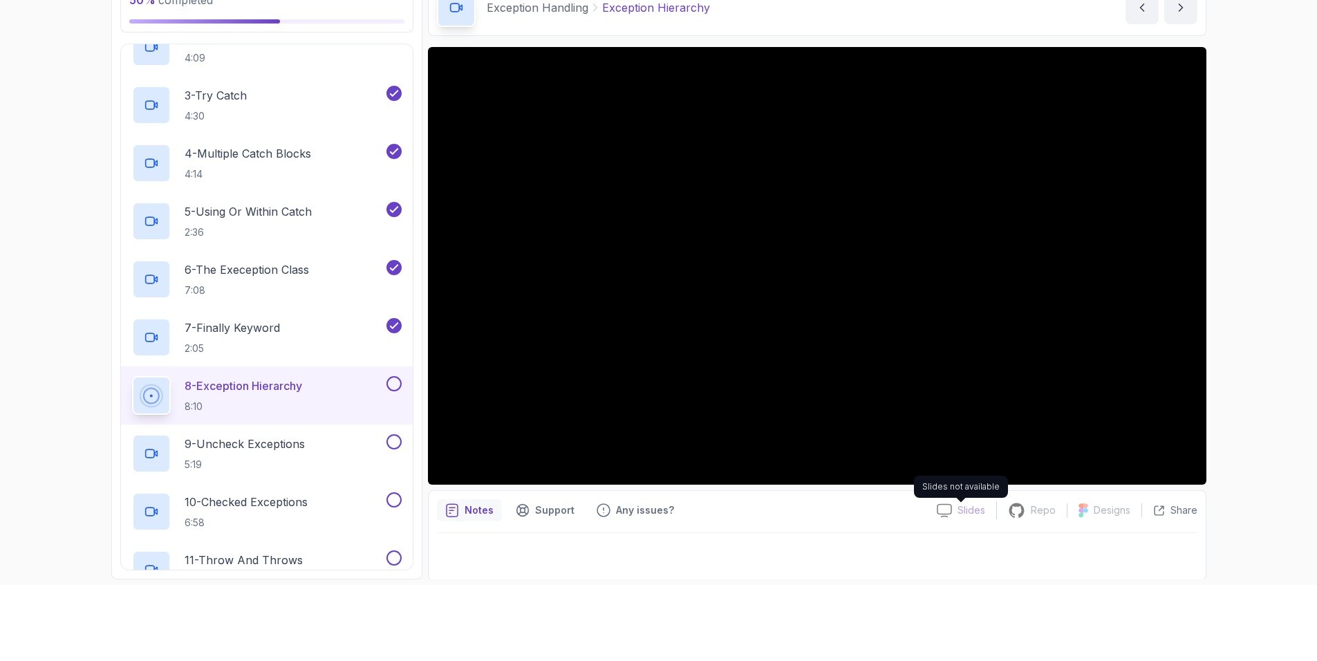
click at [965, 508] on ya-tr-span "Slides" at bounding box center [971, 510] width 28 height 14
click at [734, 536] on div at bounding box center [817, 552] width 760 height 39
click at [281, 447] on p "9 - Uncheck Exceptions" at bounding box center [245, 444] width 120 height 17
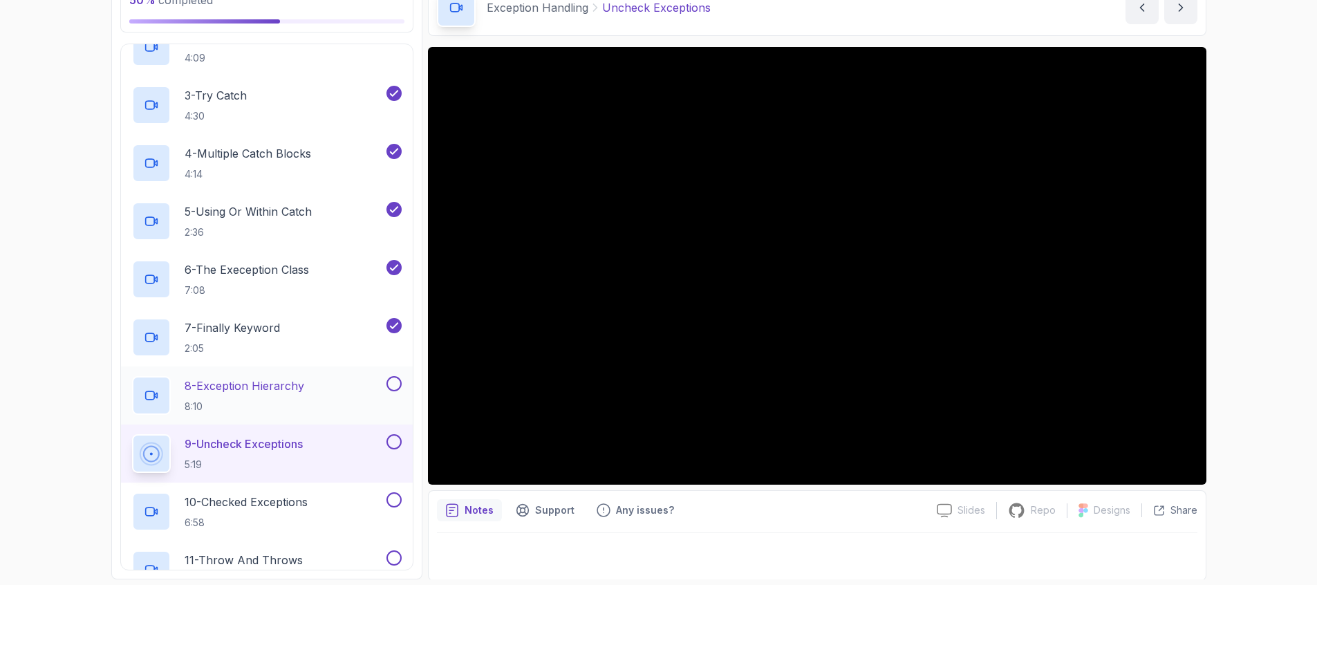
click at [391, 380] on button at bounding box center [393, 383] width 15 height 15
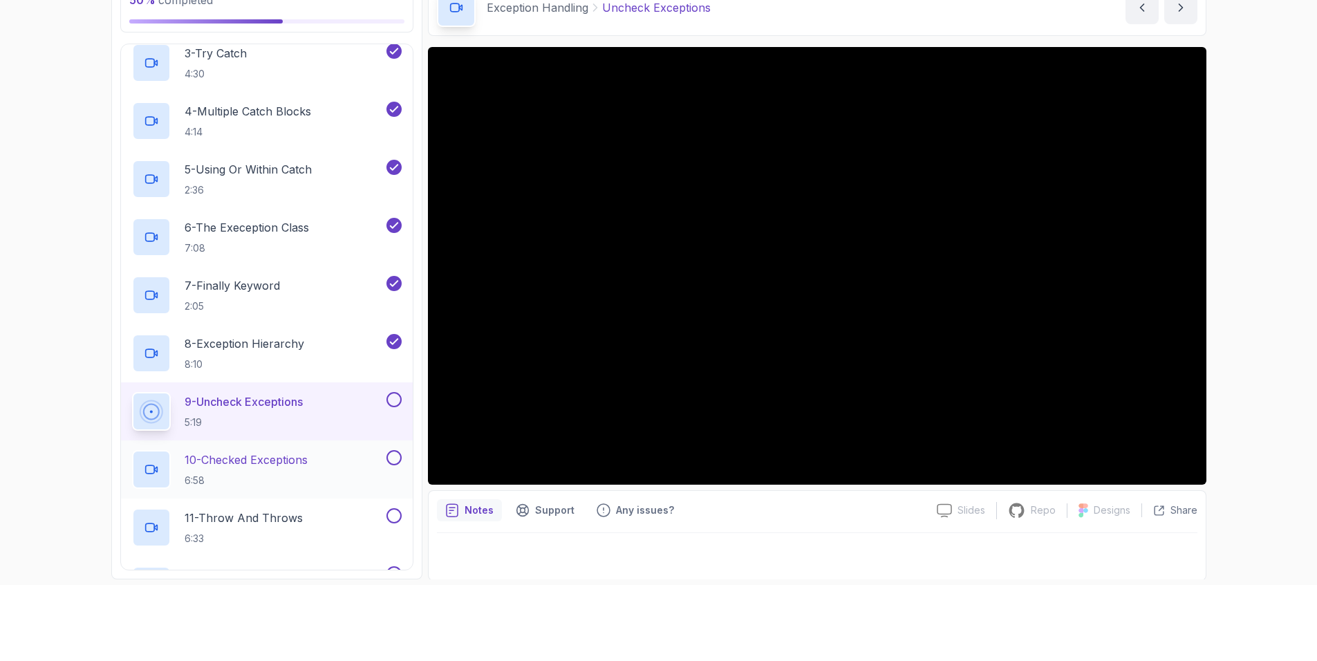
scroll to position [738, 0]
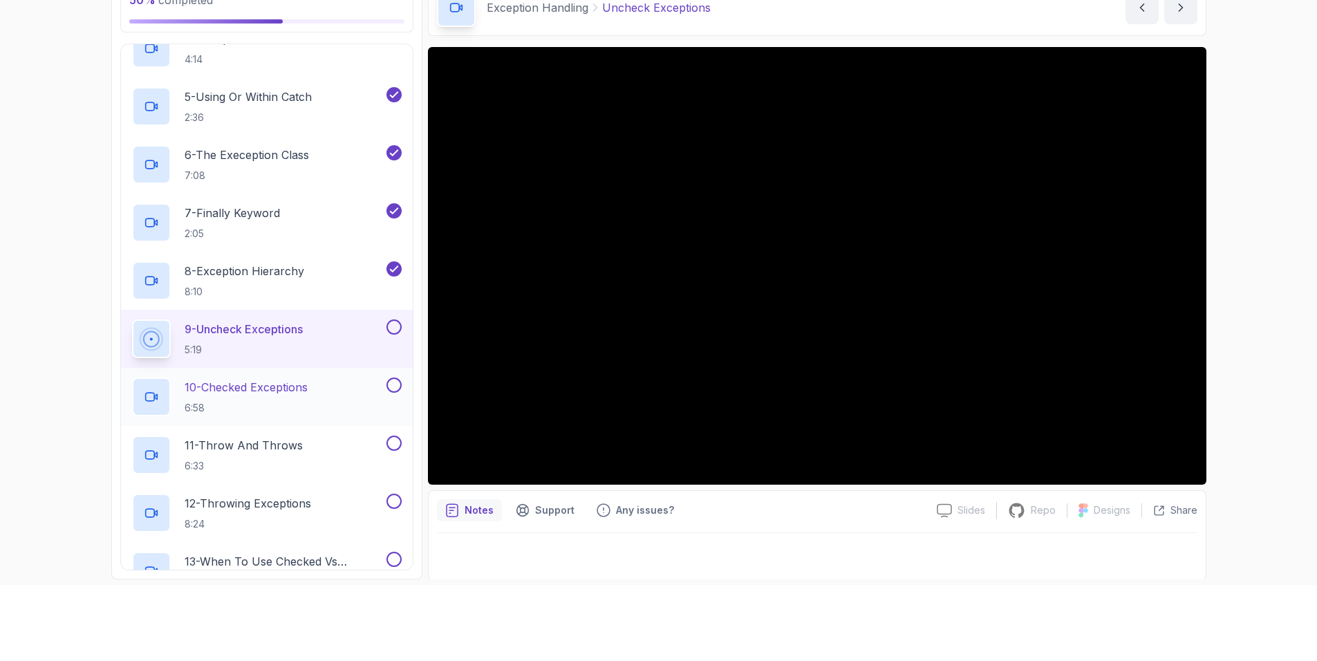
click at [305, 396] on h2 "10 - Checked Exceptions 6:58" at bounding box center [246, 397] width 123 height 36
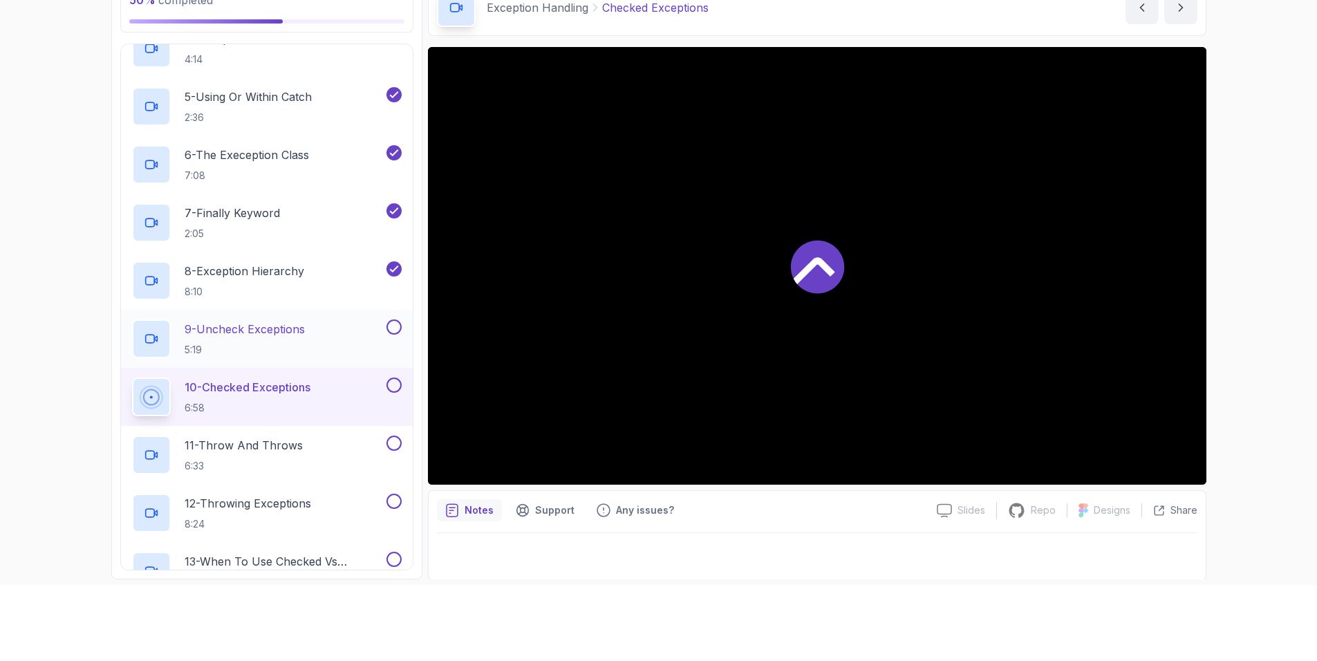
click at [392, 325] on button at bounding box center [393, 326] width 15 height 15
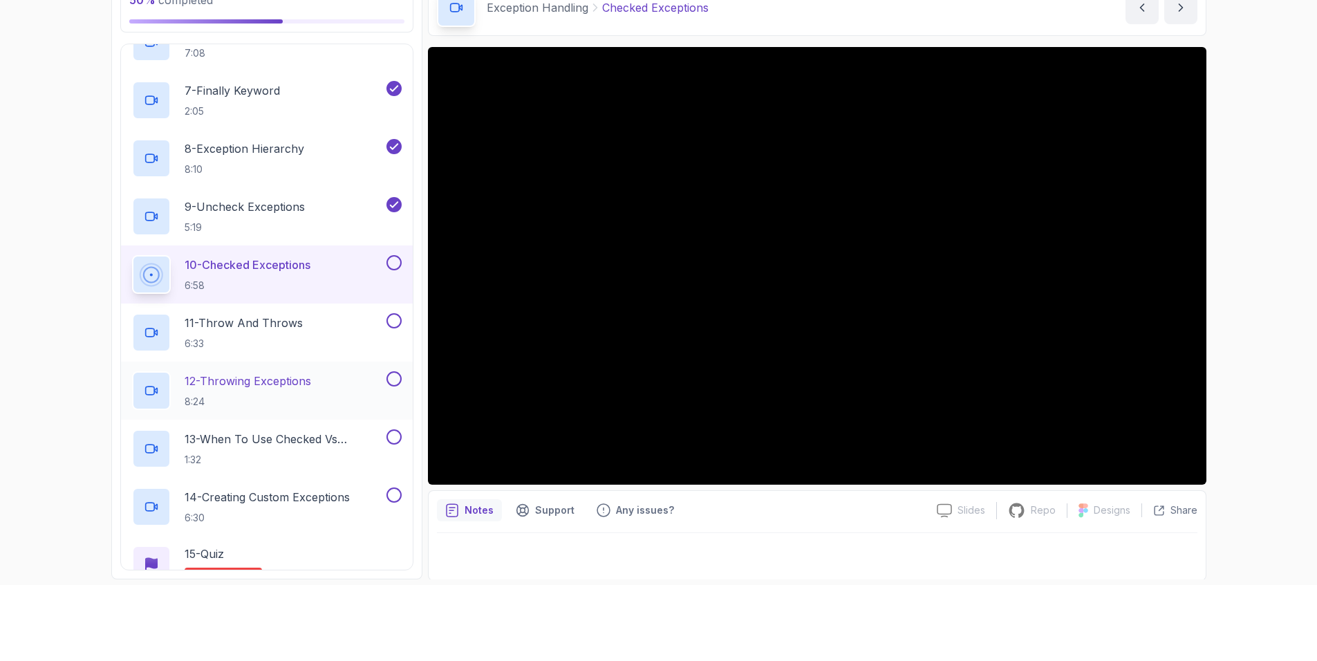
scroll to position [853, 0]
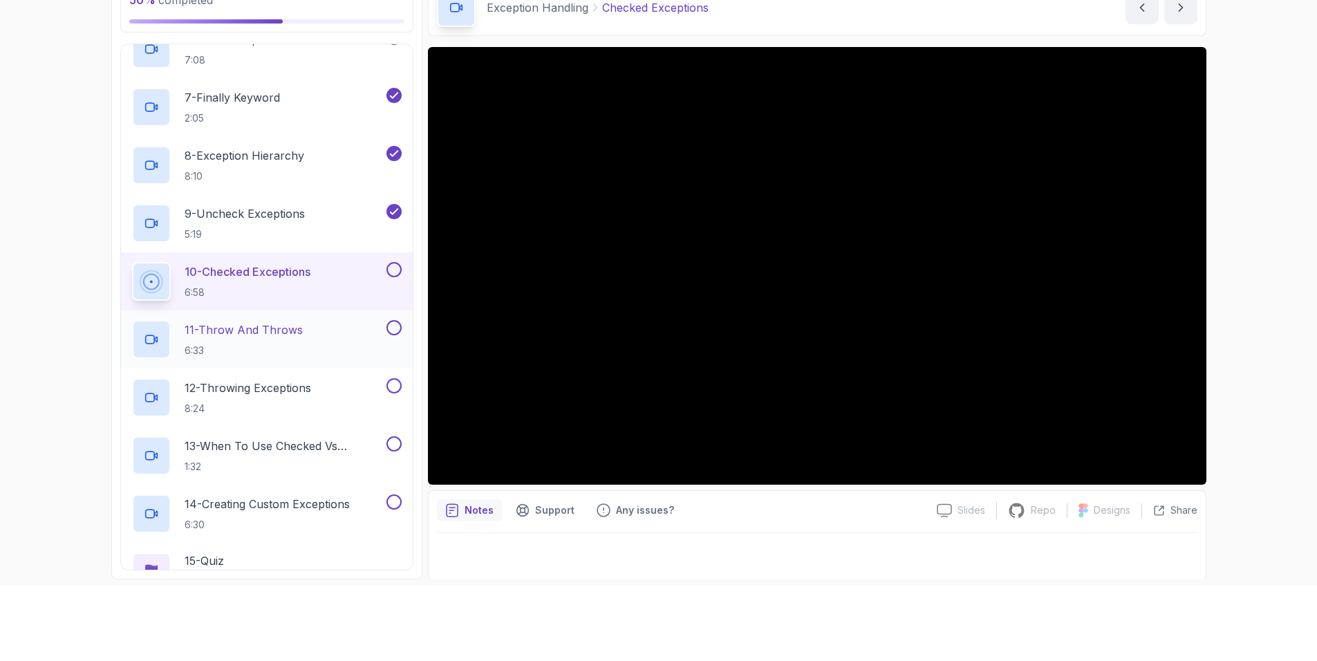
click at [217, 324] on p "11 - Throw And Throws" at bounding box center [244, 329] width 118 height 17
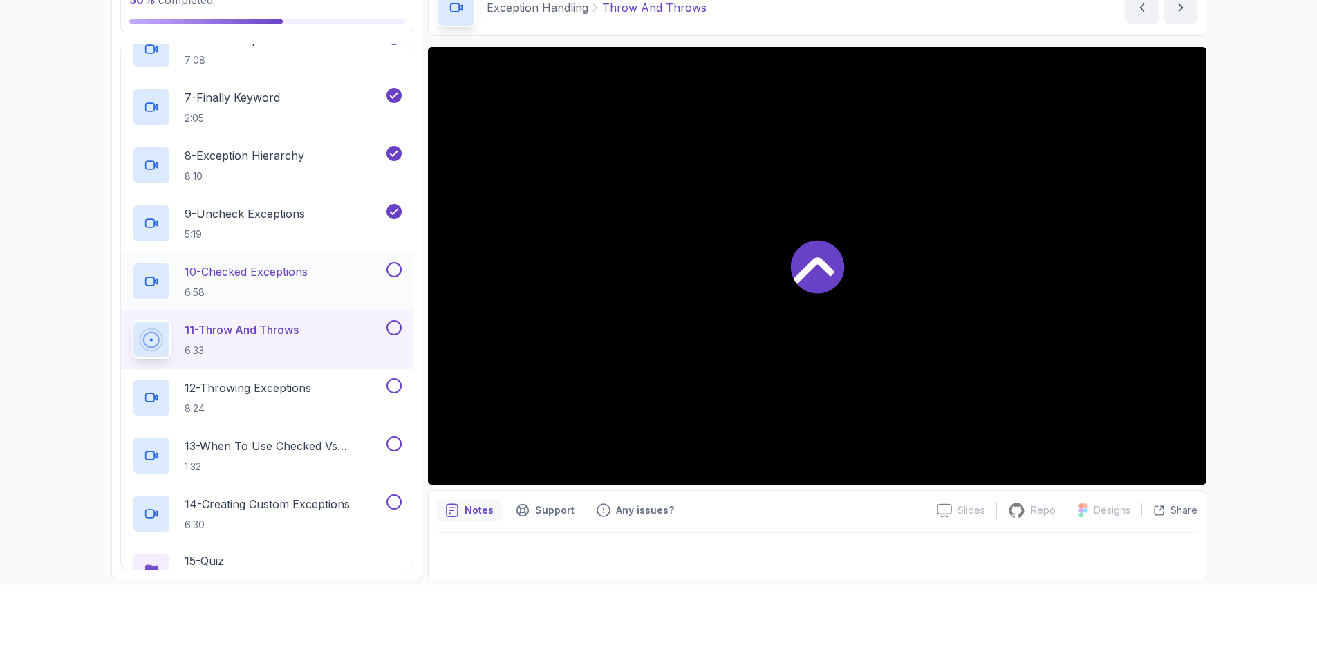
click at [398, 266] on button at bounding box center [393, 269] width 15 height 15
click at [271, 390] on p "12 - Throwing Exceptions" at bounding box center [248, 388] width 127 height 17
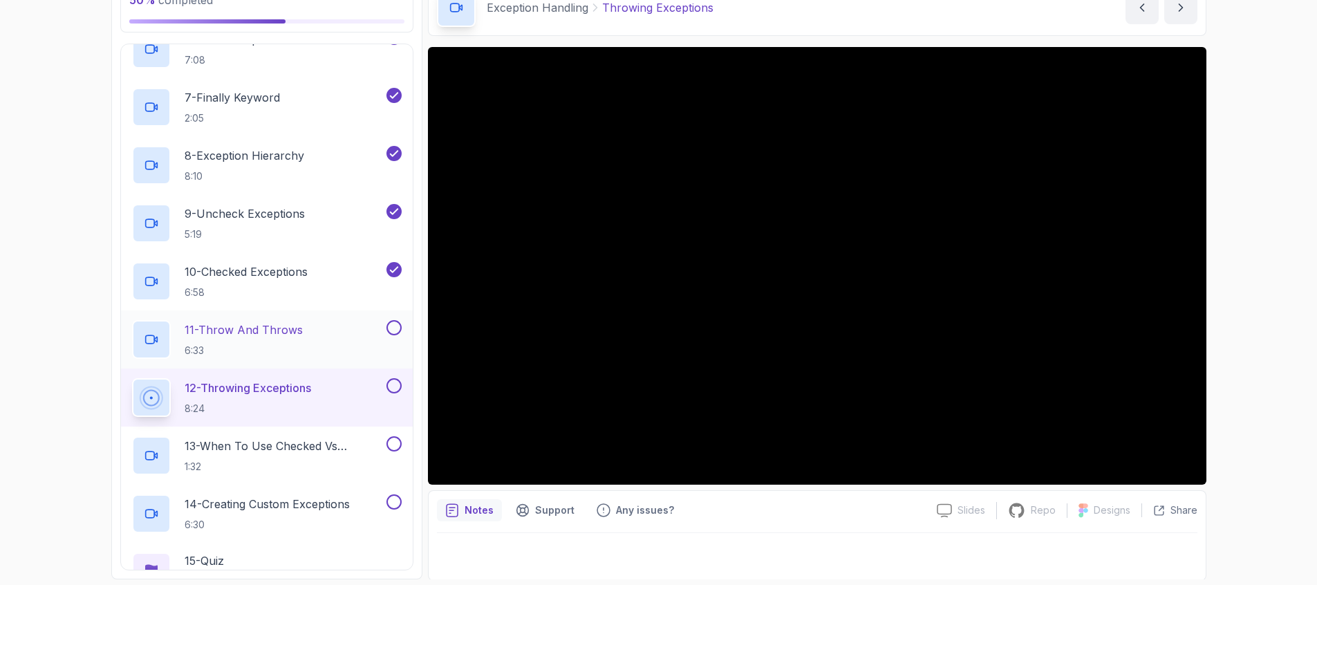
click at [393, 324] on button at bounding box center [393, 327] width 15 height 15
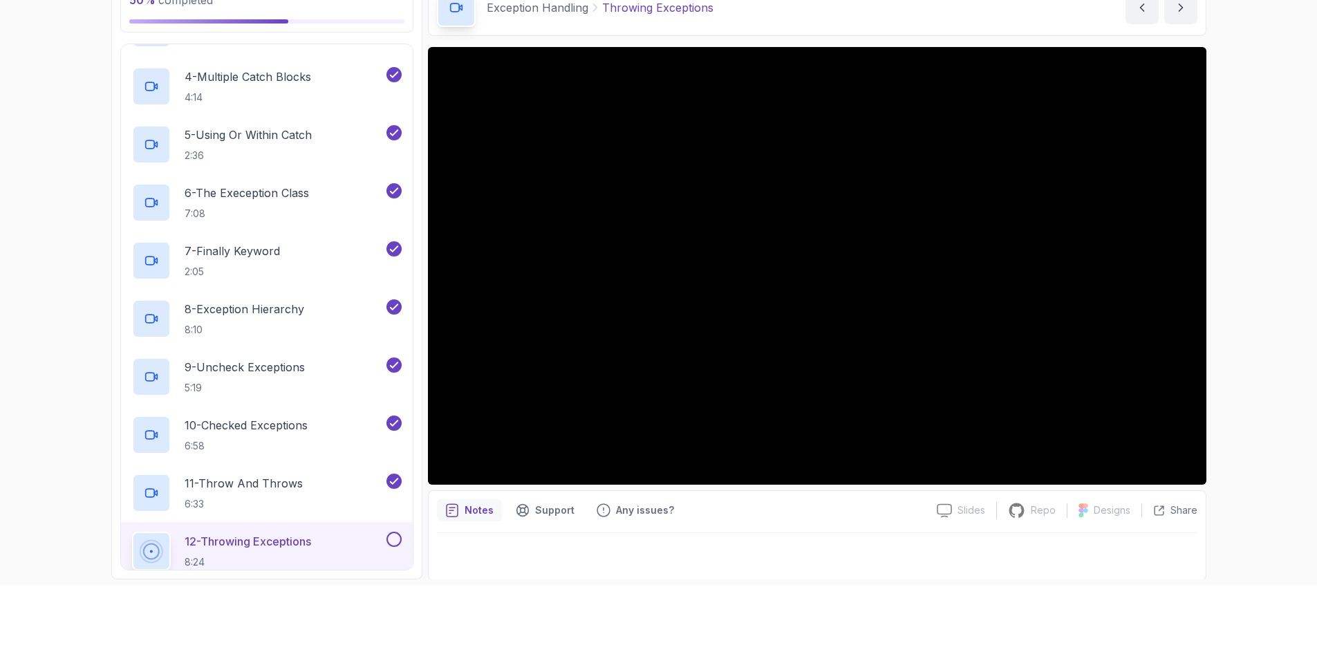
scroll to position [738, 0]
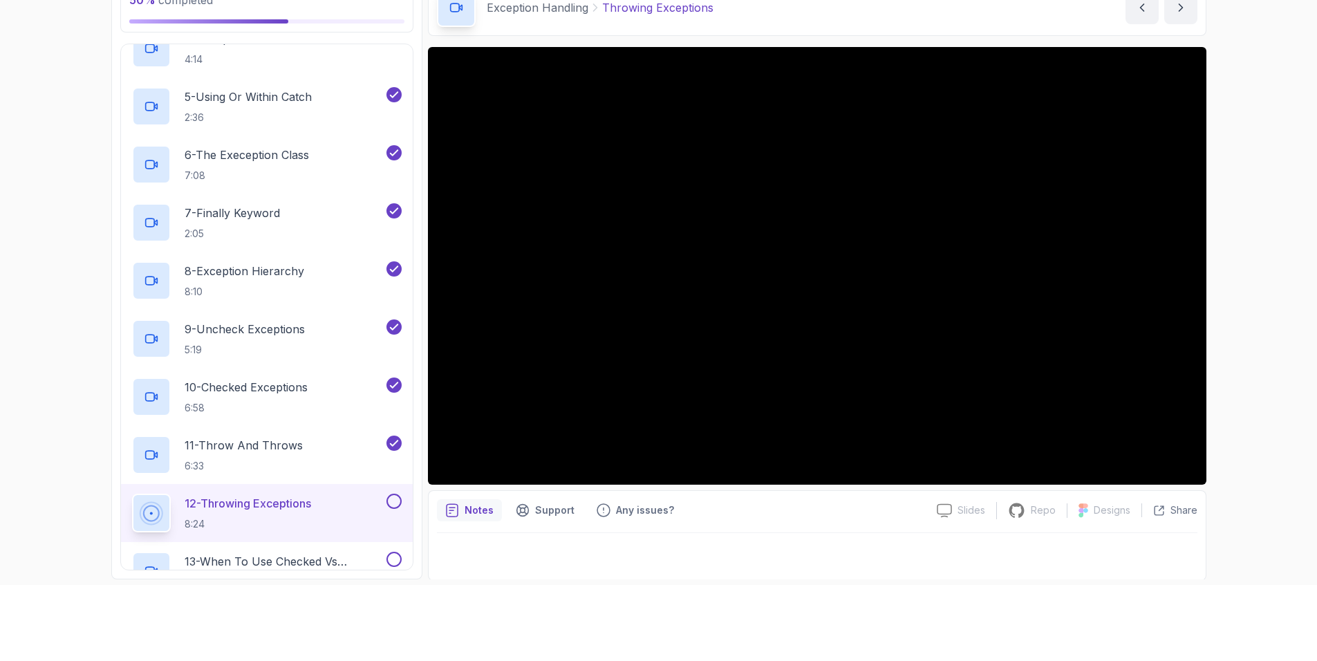
click at [396, 500] on button at bounding box center [393, 501] width 15 height 15
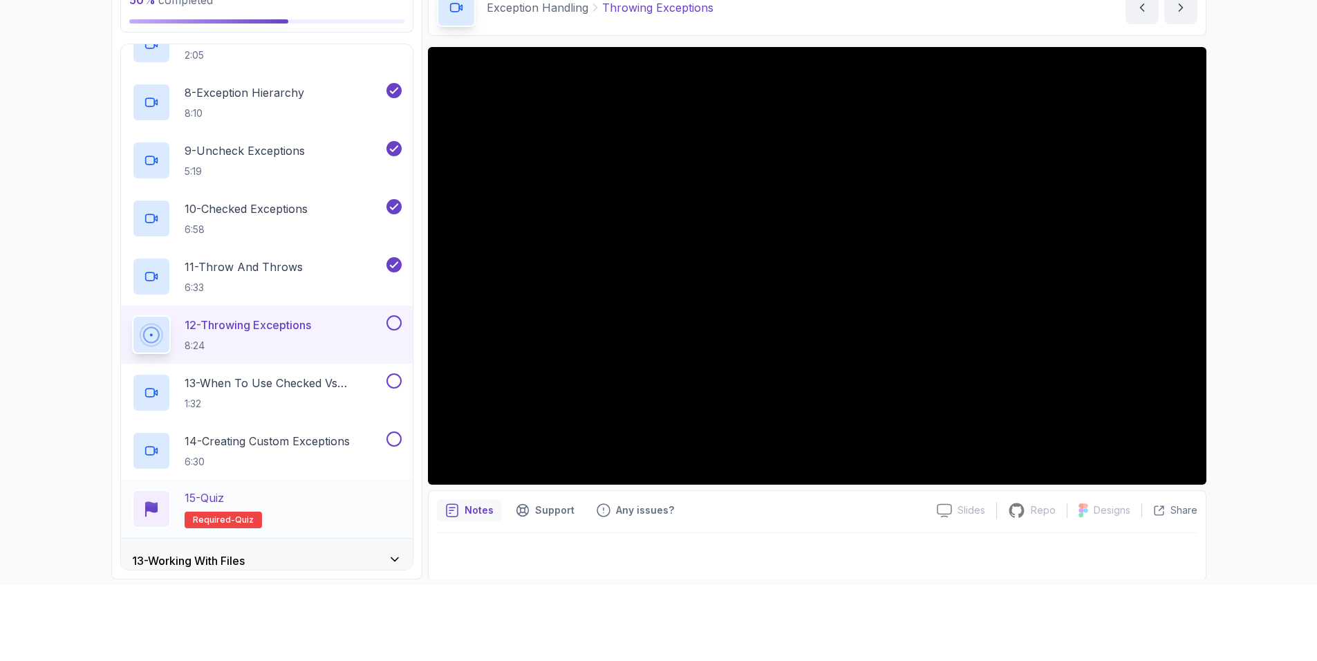
scroll to position [969, 0]
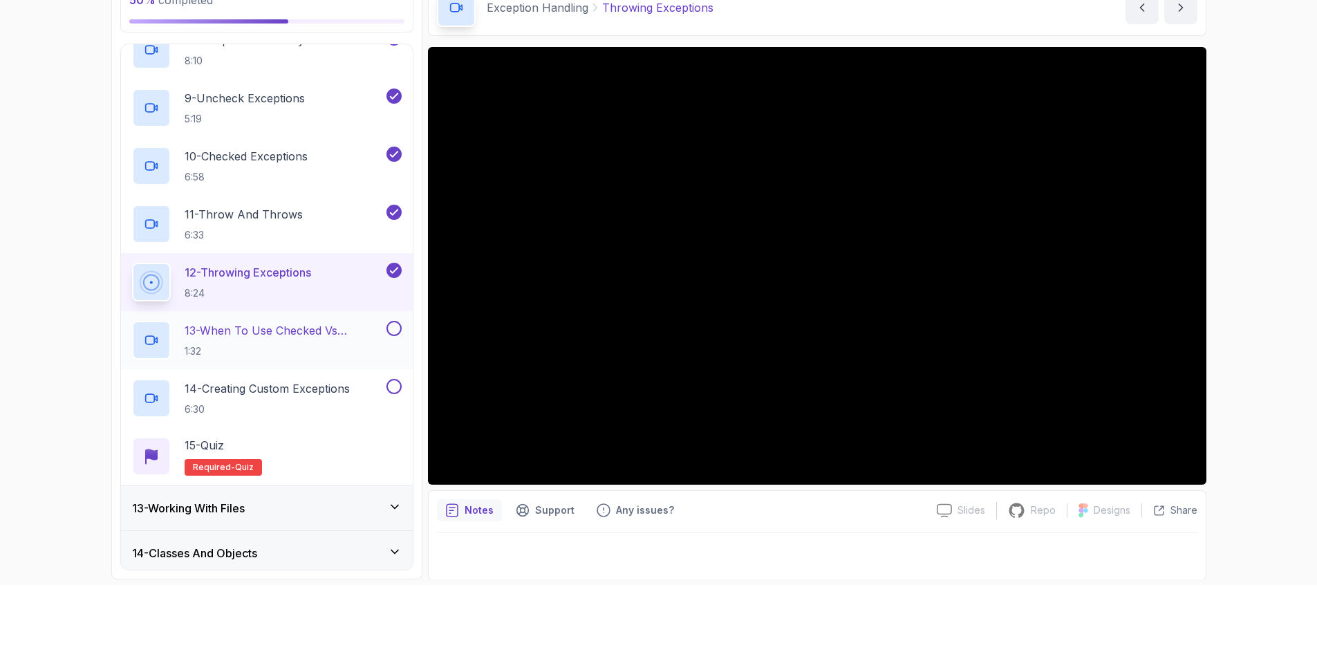
click at [328, 337] on h2 "13 - When To Use Checked Vs Unchecked Exeptions 1:32" at bounding box center [284, 340] width 199 height 36
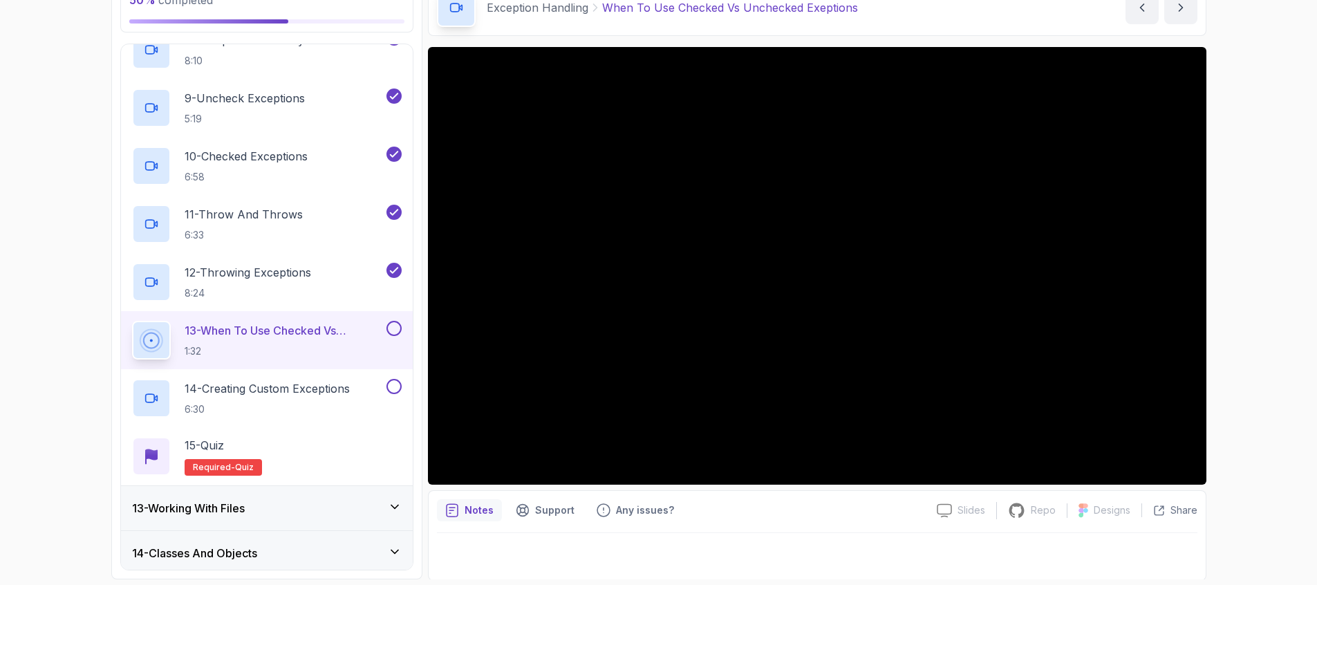
click at [473, 505] on p "Notes" at bounding box center [479, 510] width 29 height 14
click at [292, 392] on p "14 - Creating Custom Exceptions" at bounding box center [267, 388] width 165 height 17
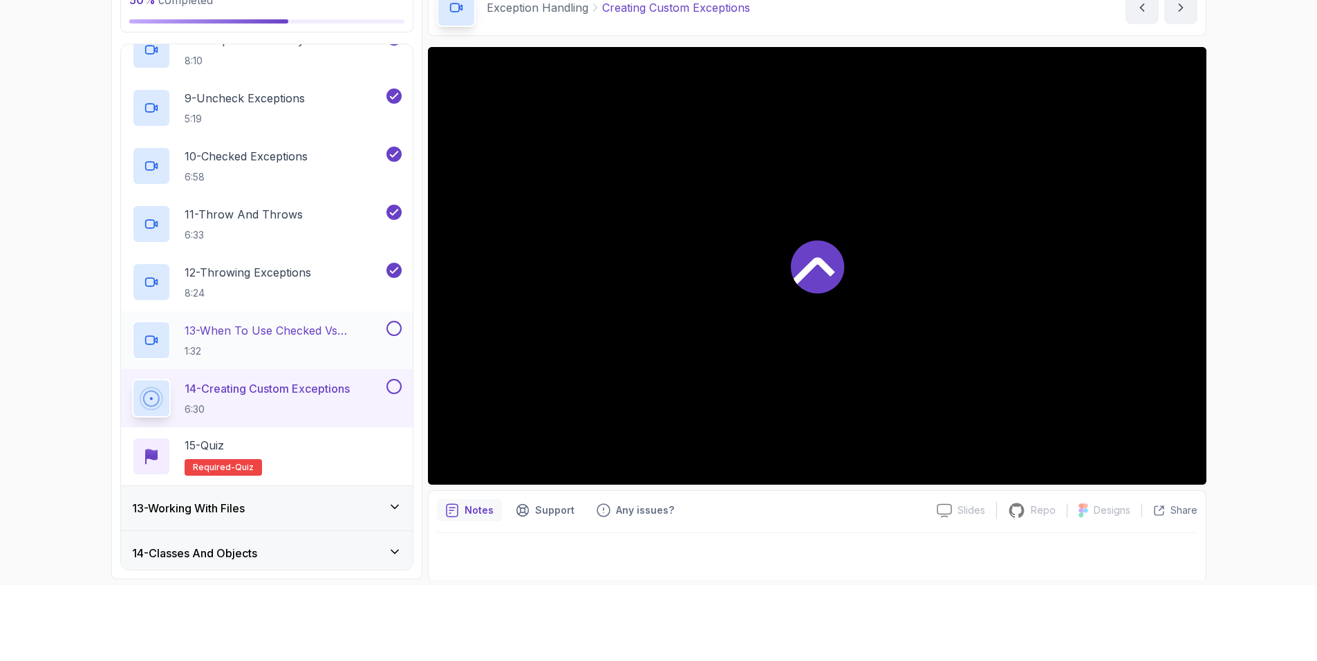
click at [393, 323] on button at bounding box center [393, 328] width 15 height 15
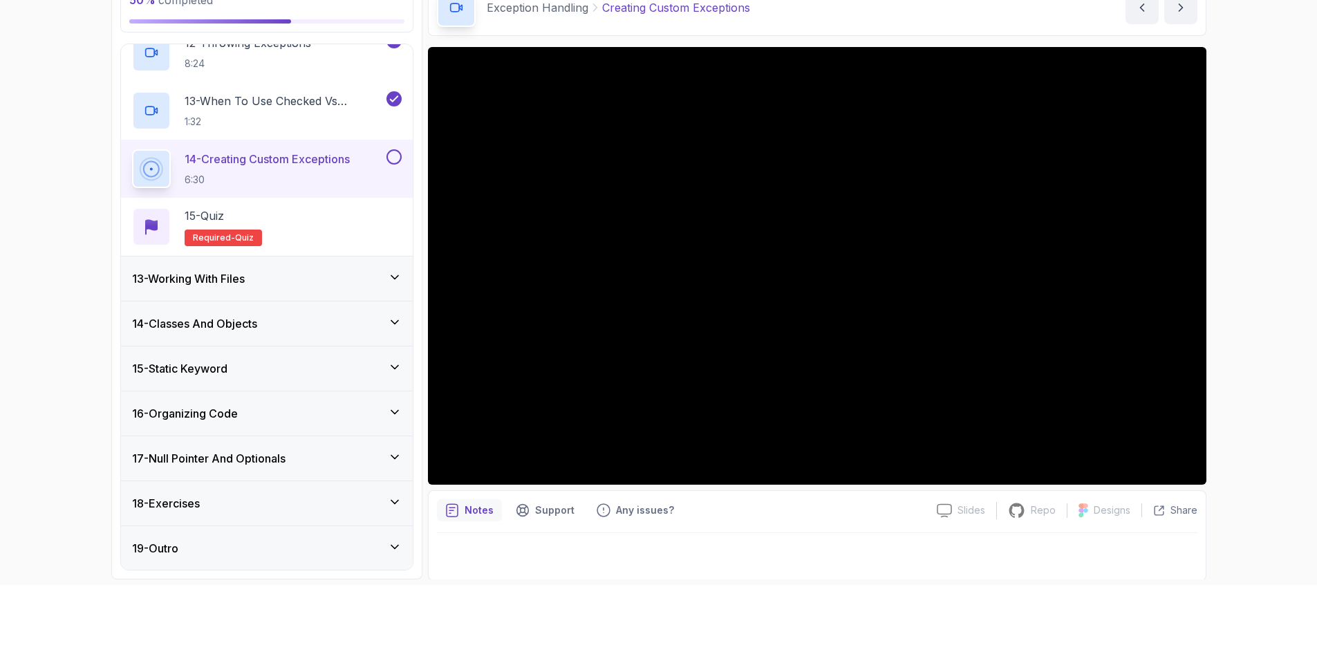
scroll to position [1199, 0]
click at [399, 152] on button at bounding box center [393, 156] width 15 height 15
click at [333, 215] on div "15 - Quiz Required- quiz" at bounding box center [267, 226] width 270 height 39
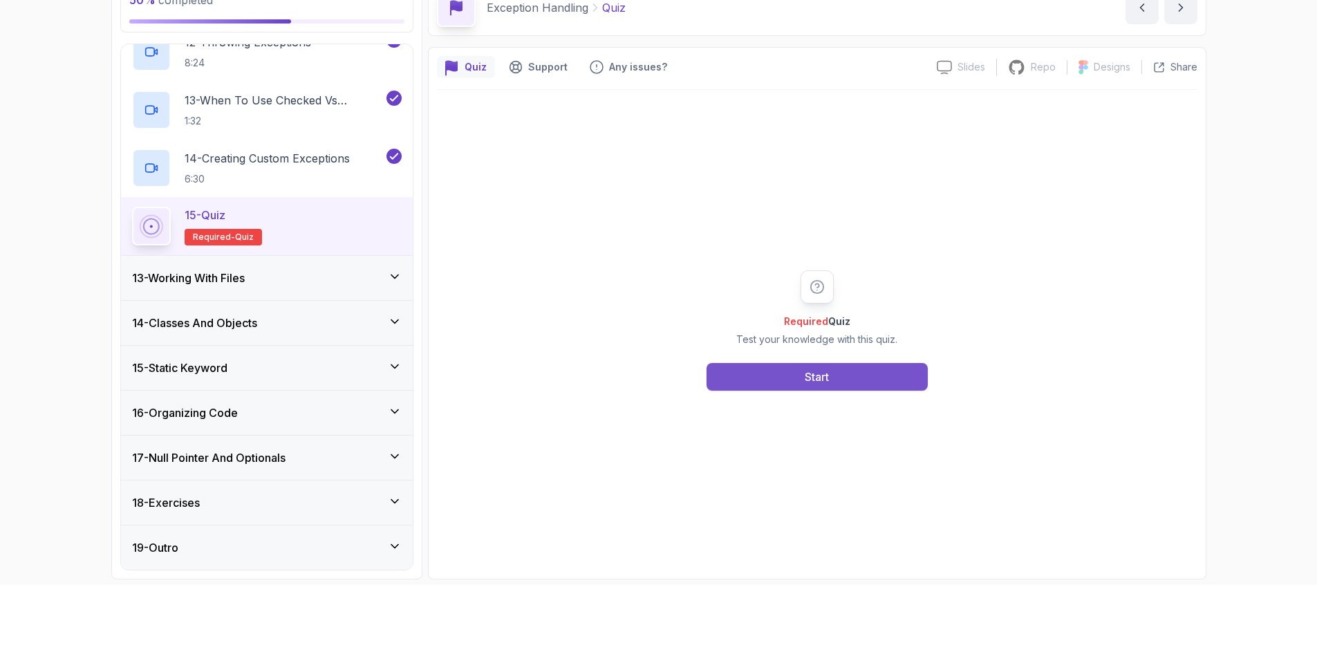
click at [841, 377] on button "Start" at bounding box center [817, 377] width 221 height 28
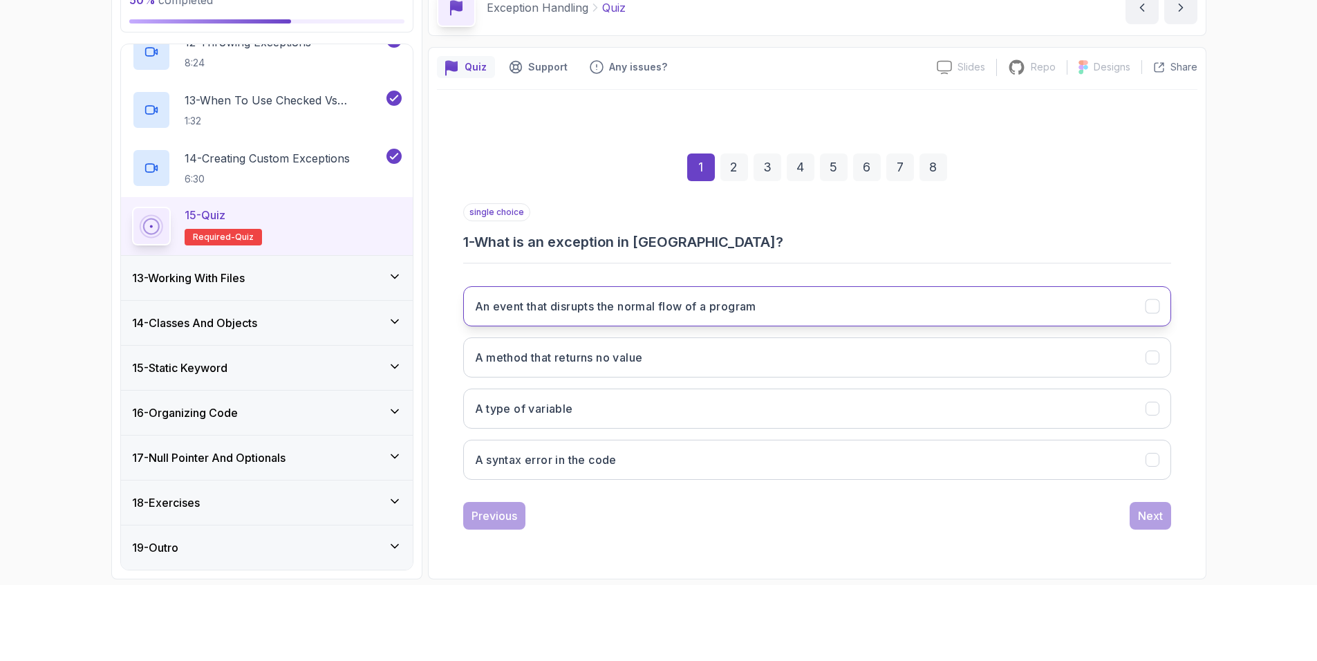
click at [714, 303] on h3 "An event that disrupts the normal flow of a program" at bounding box center [615, 306] width 281 height 17
click at [1155, 513] on div "Next" at bounding box center [1150, 515] width 25 height 17
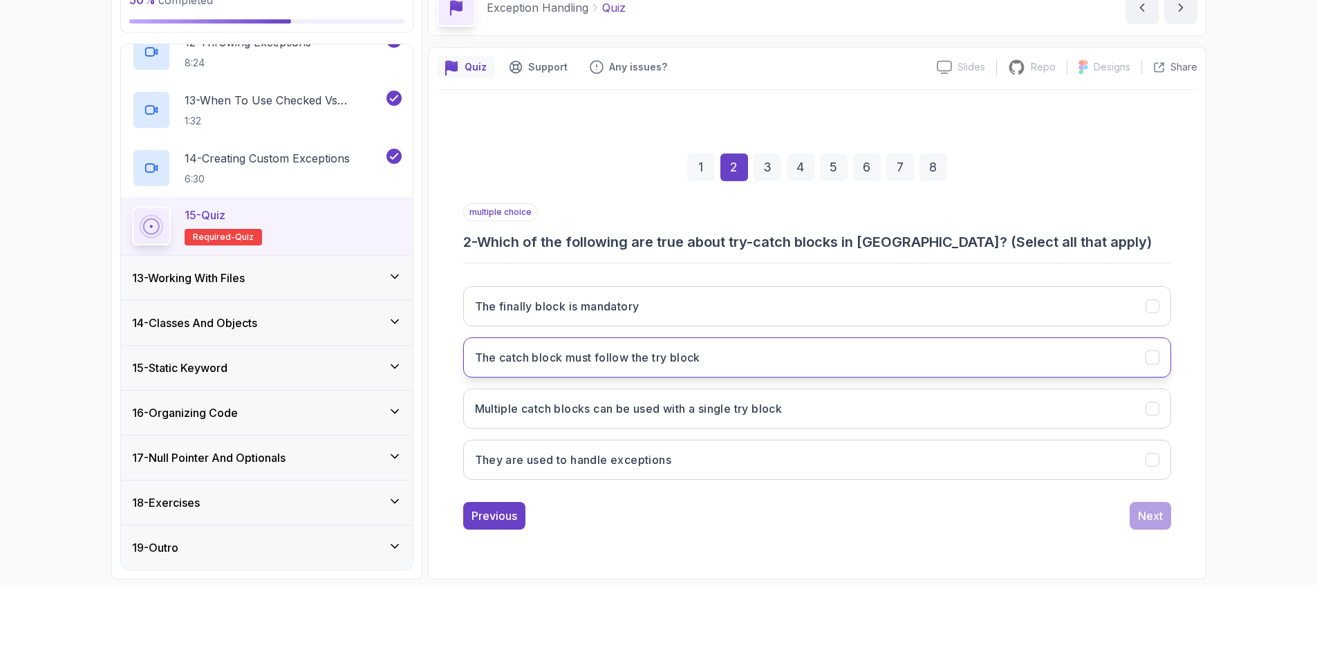
click at [636, 351] on h3 "The catch block must follow the try block" at bounding box center [587, 357] width 225 height 17
click at [640, 402] on h3 "Multiple catch blocks can be used with a single try block" at bounding box center [629, 408] width 308 height 17
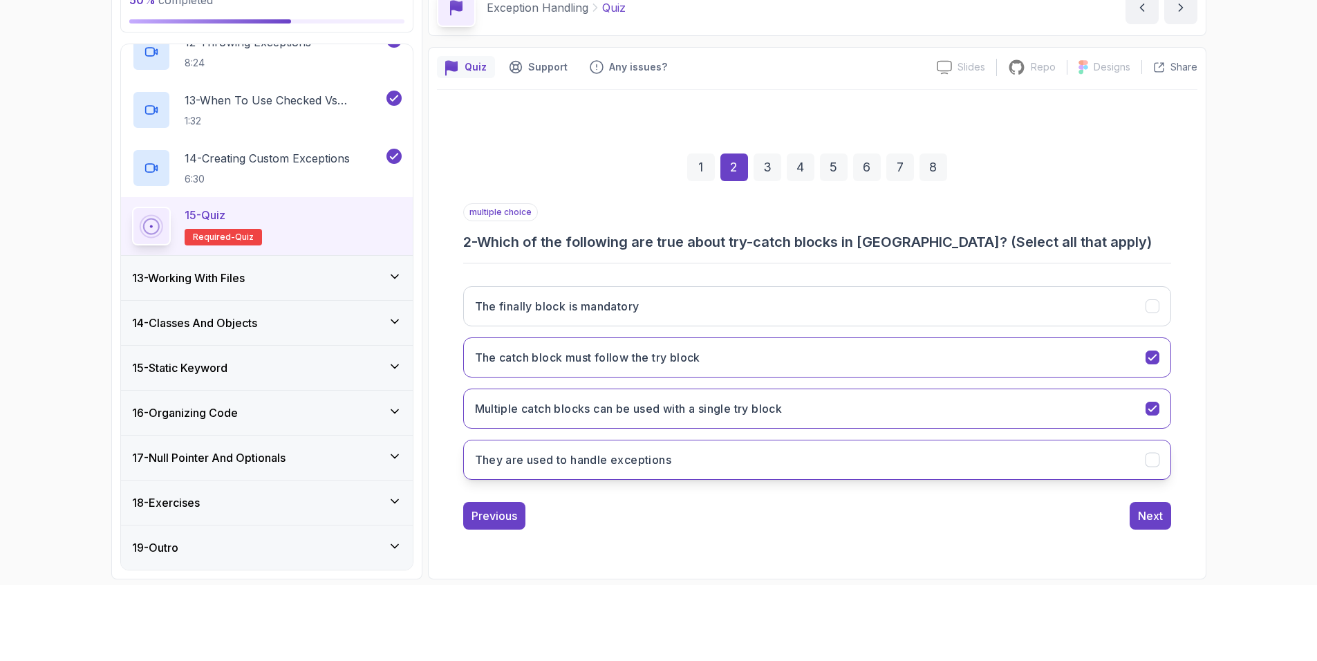
click at [640, 465] on button "They are used to handle exceptions" at bounding box center [817, 460] width 708 height 40
click at [1143, 515] on div "Next" at bounding box center [1150, 515] width 25 height 17
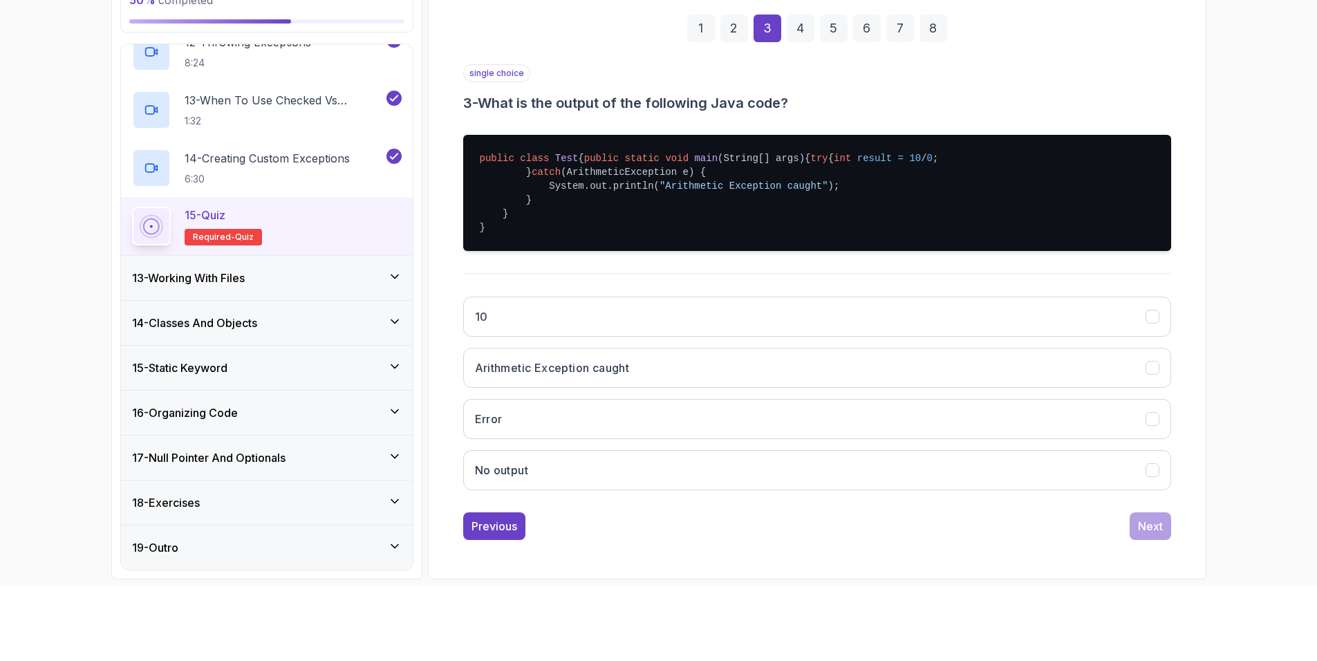
scroll to position [169, 0]
click at [606, 359] on h3 "Arithmetic Exception caught" at bounding box center [552, 367] width 155 height 17
click at [1142, 525] on div "Next" at bounding box center [1150, 526] width 25 height 17
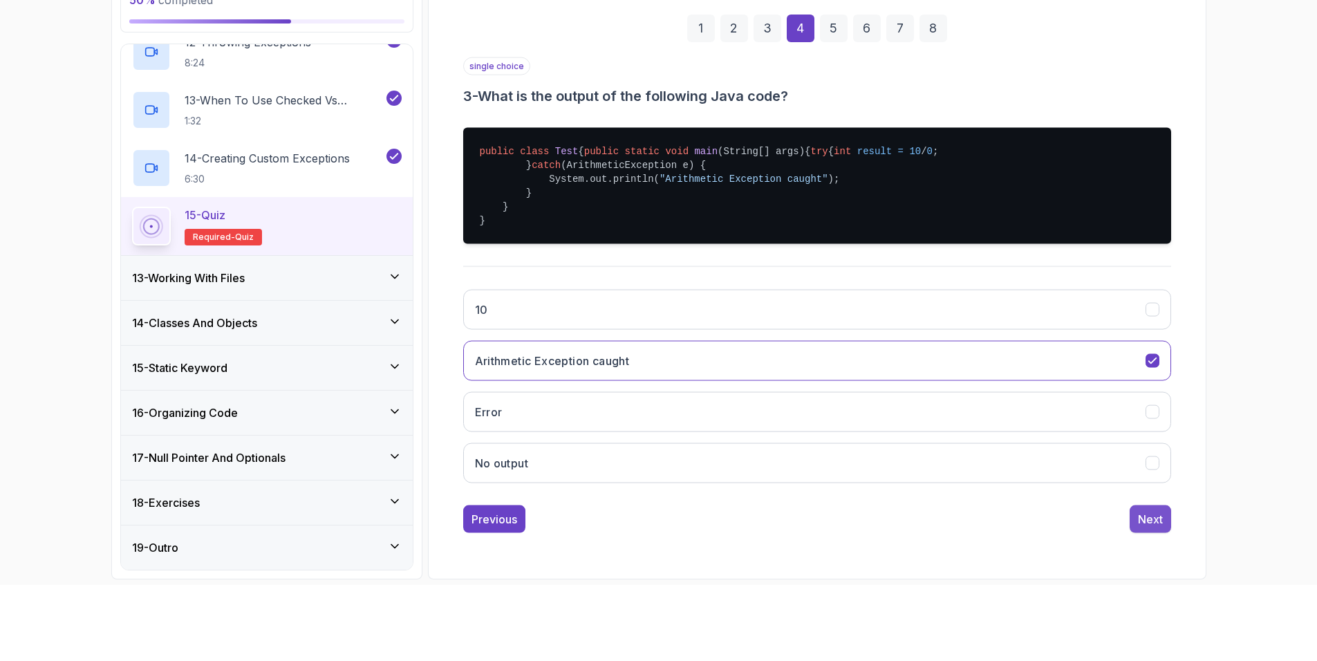
scroll to position [0, 0]
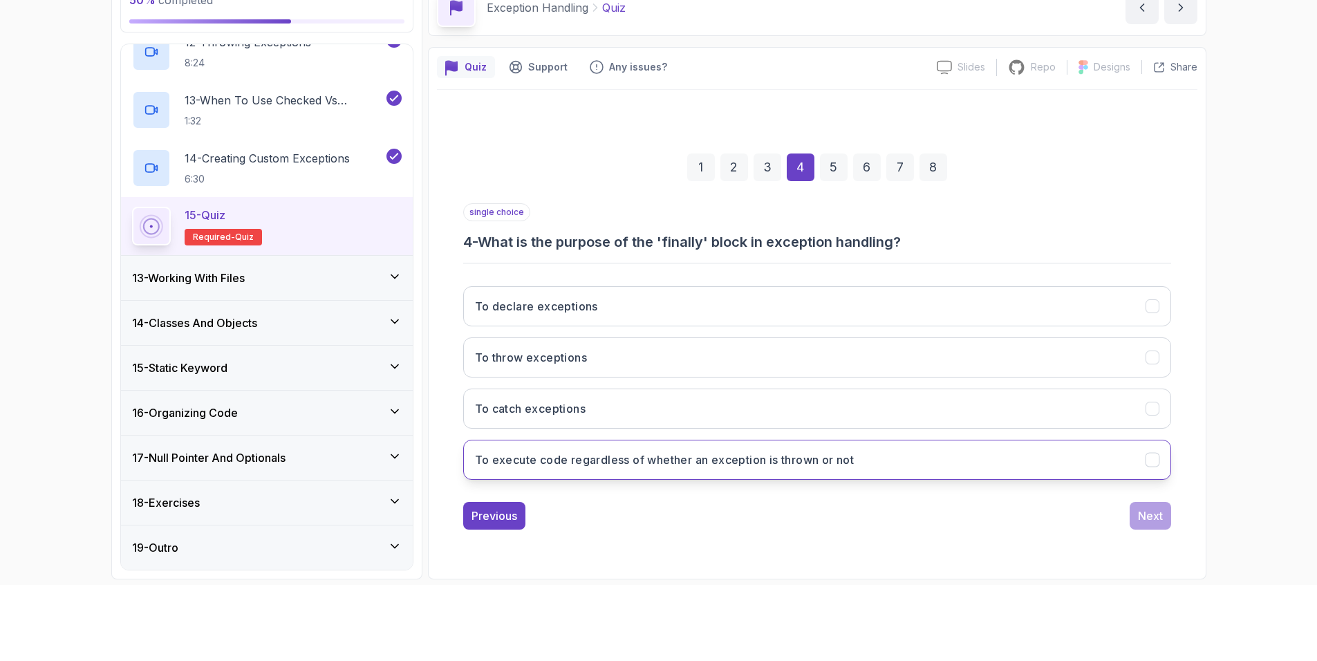
click at [748, 467] on button "To execute code regardless of whether an exception is thrown or not" at bounding box center [817, 460] width 708 height 40
click at [1152, 516] on div "Next" at bounding box center [1150, 515] width 25 height 17
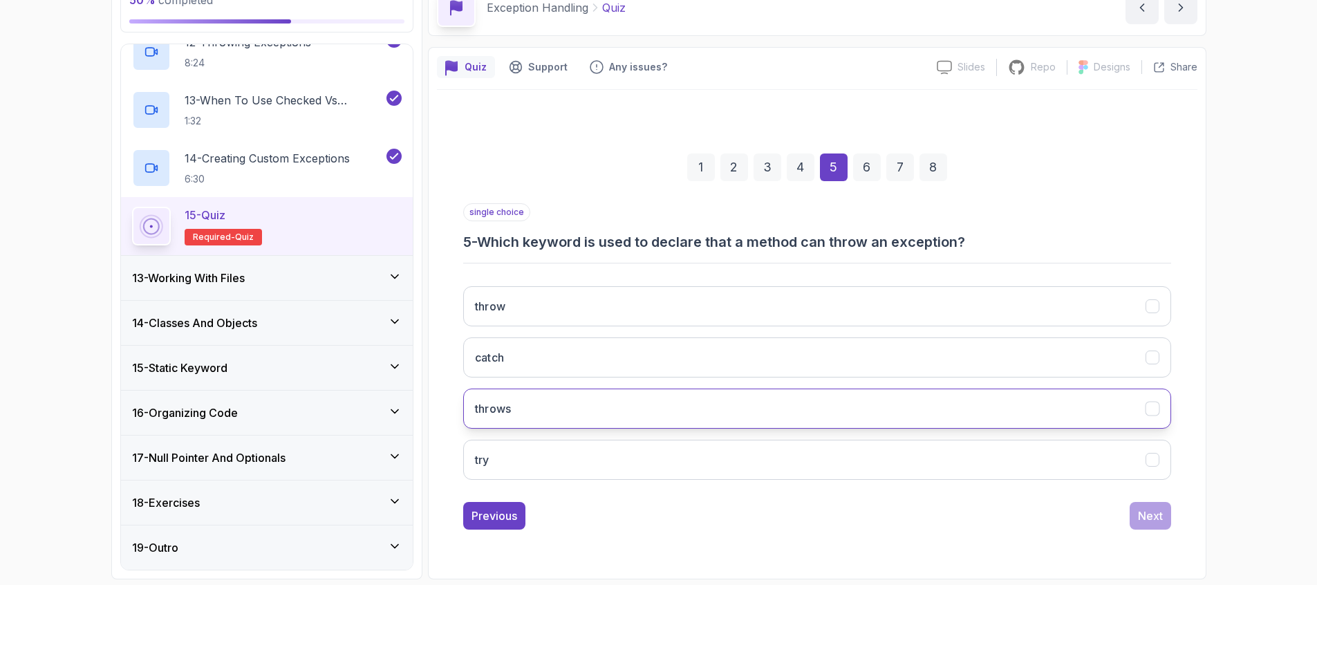
click at [548, 410] on button "throws" at bounding box center [817, 409] width 708 height 40
click at [1147, 512] on div "Next" at bounding box center [1150, 515] width 25 height 17
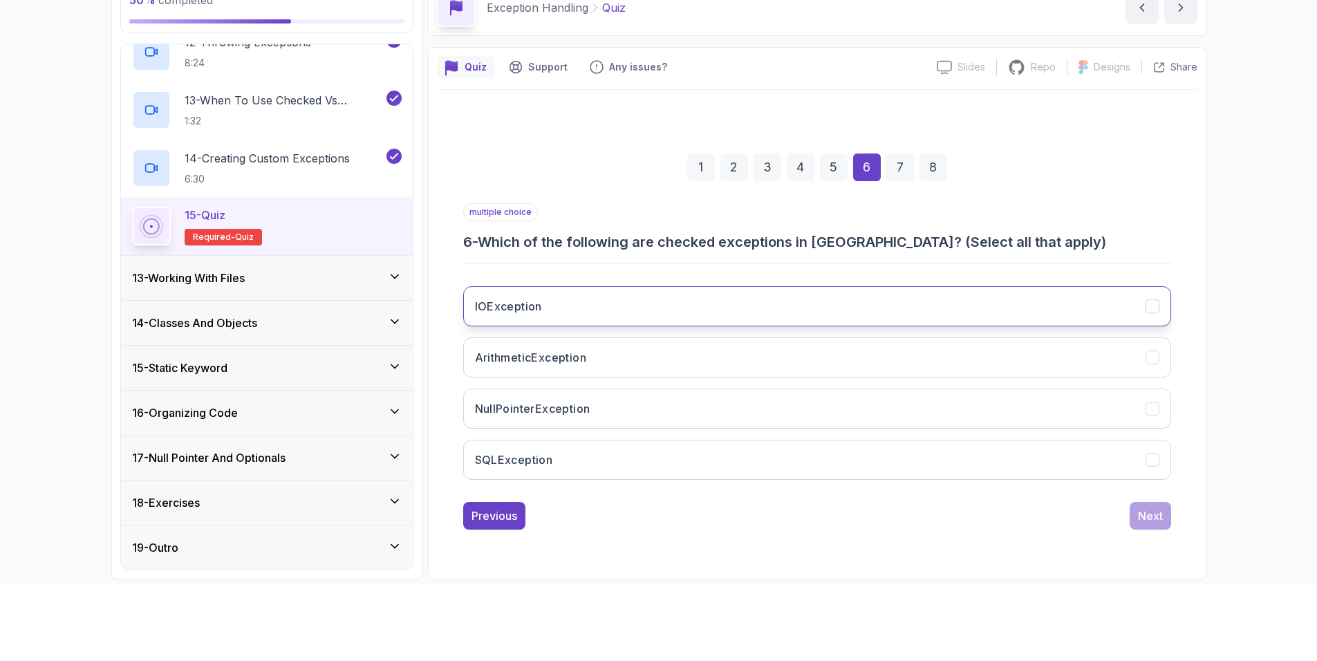
click at [681, 309] on button "IOException" at bounding box center [817, 306] width 708 height 40
click at [706, 456] on button "SQLException" at bounding box center [817, 460] width 708 height 40
click at [1144, 513] on div "Next" at bounding box center [1150, 515] width 25 height 17
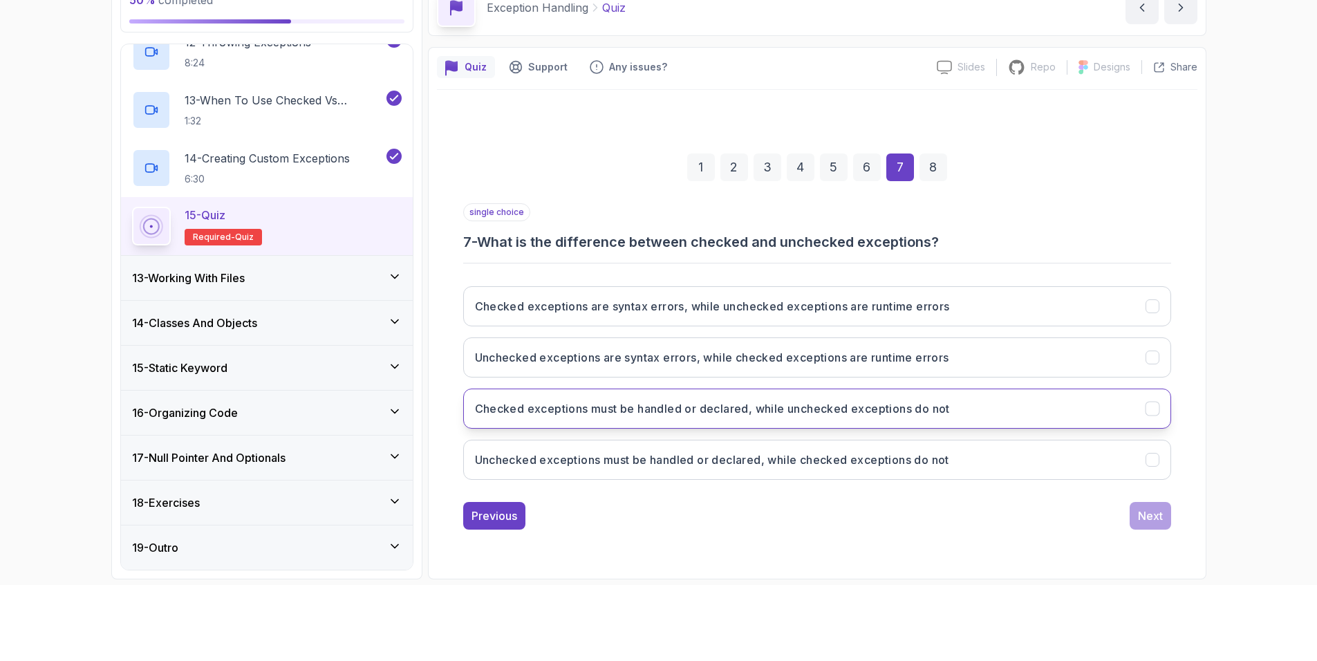
click at [680, 404] on h3 "Checked exceptions must be handled or declared, while unchecked exceptions do n…" at bounding box center [712, 408] width 475 height 17
click at [1153, 514] on div "Next" at bounding box center [1150, 515] width 25 height 17
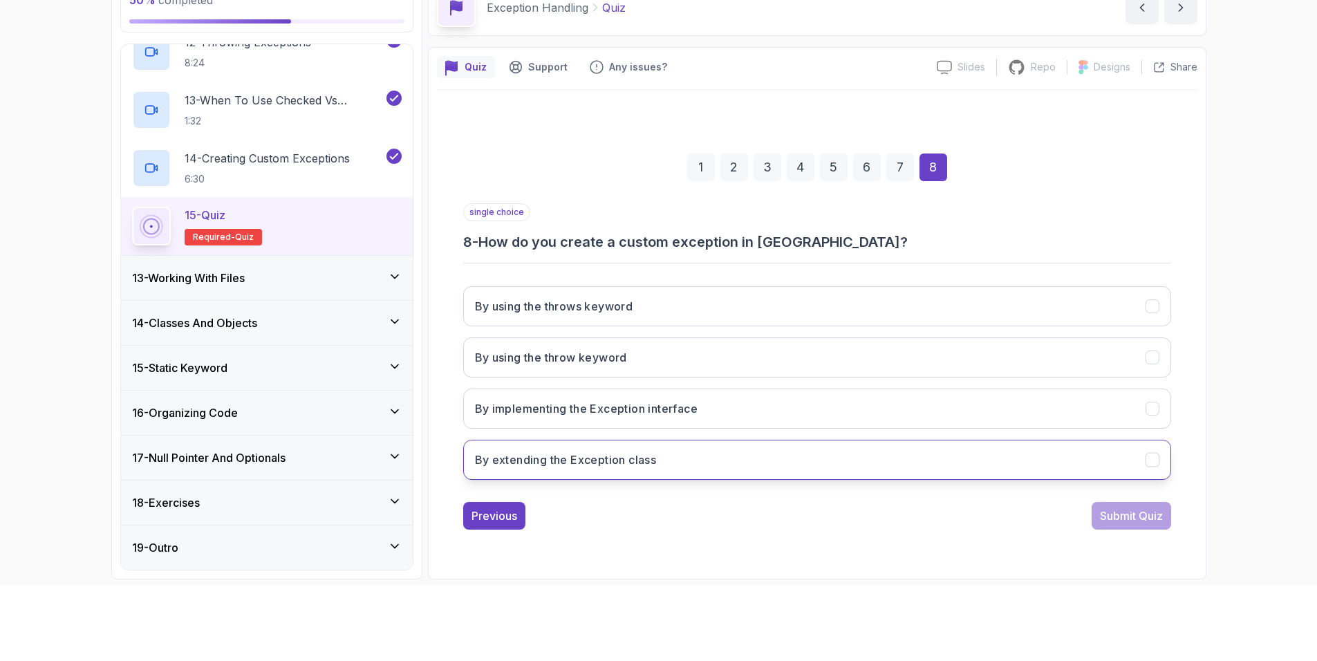
click at [673, 456] on button "By extending the Exception class" at bounding box center [817, 460] width 708 height 40
click at [1131, 502] on button "Submit Quiz" at bounding box center [1132, 516] width 80 height 28
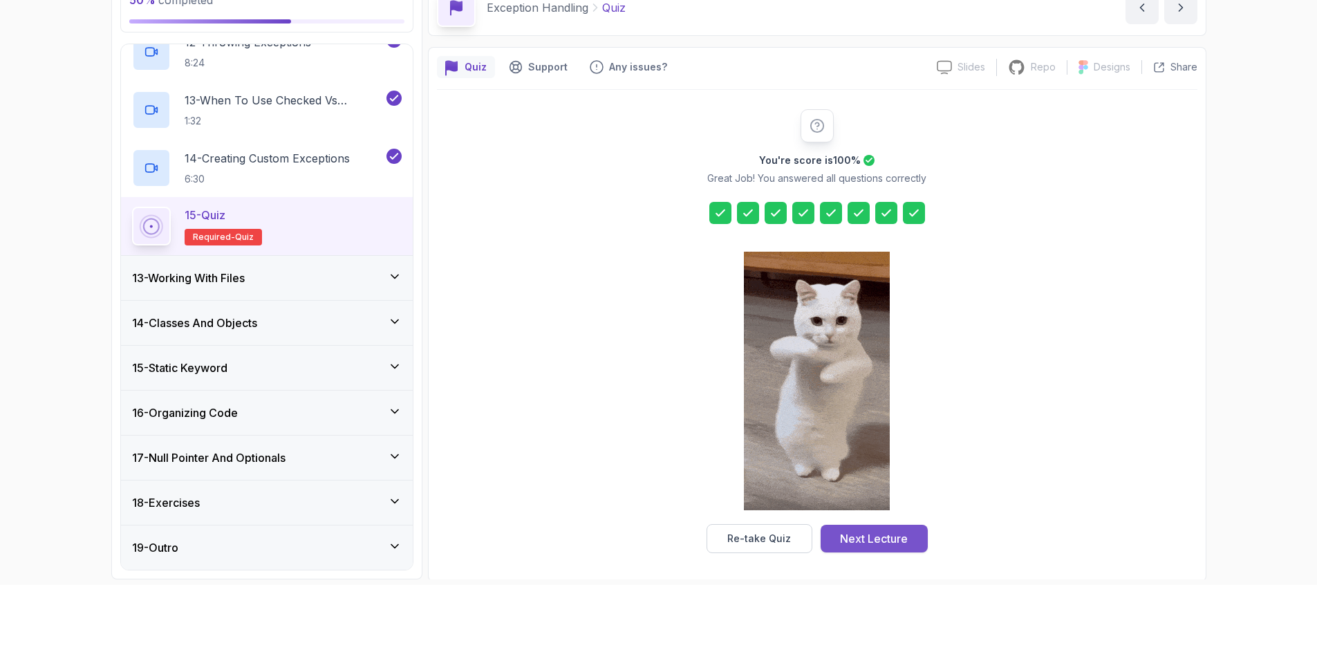
click at [901, 530] on div "Next Lecture" at bounding box center [874, 538] width 68 height 17
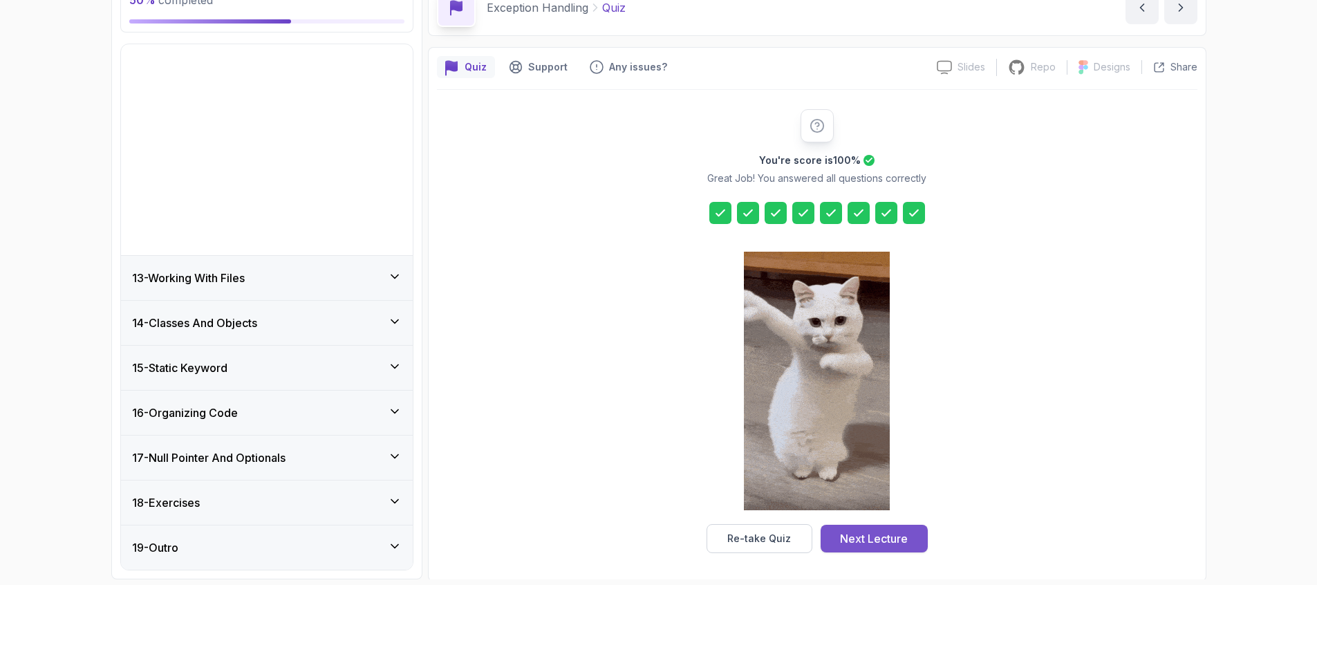
scroll to position [328, 0]
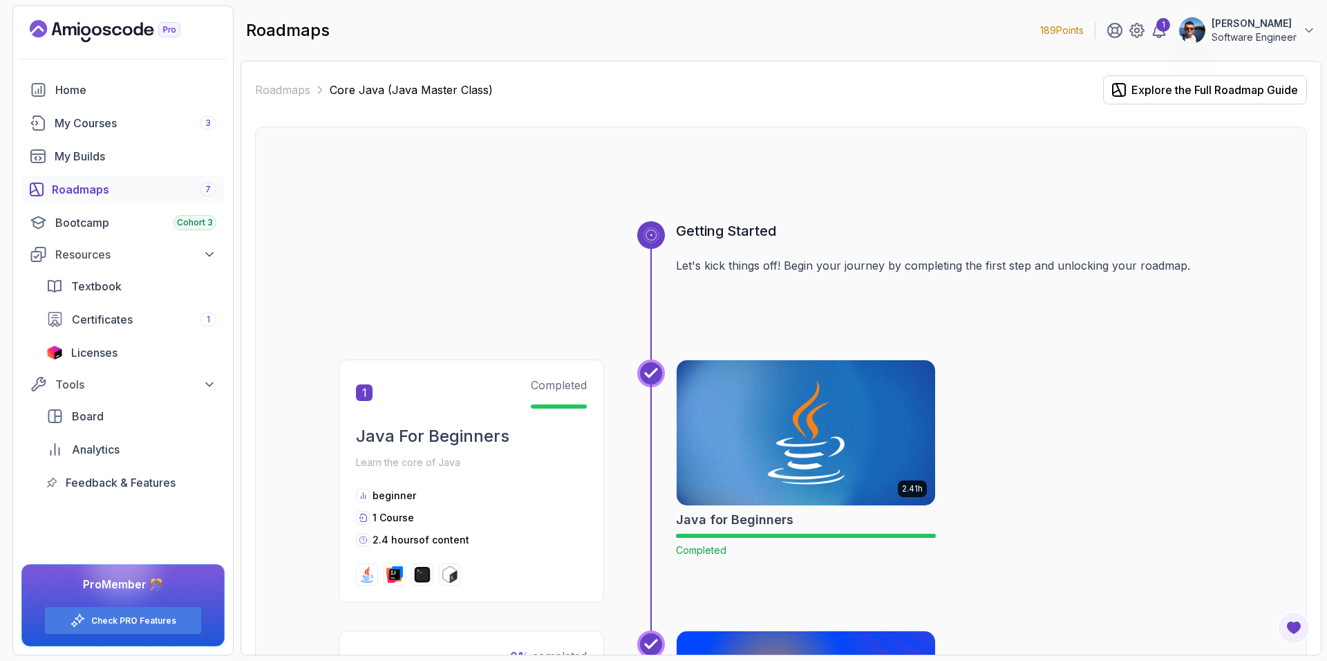
click at [86, 186] on div "Roadmaps 7" at bounding box center [134, 189] width 165 height 17
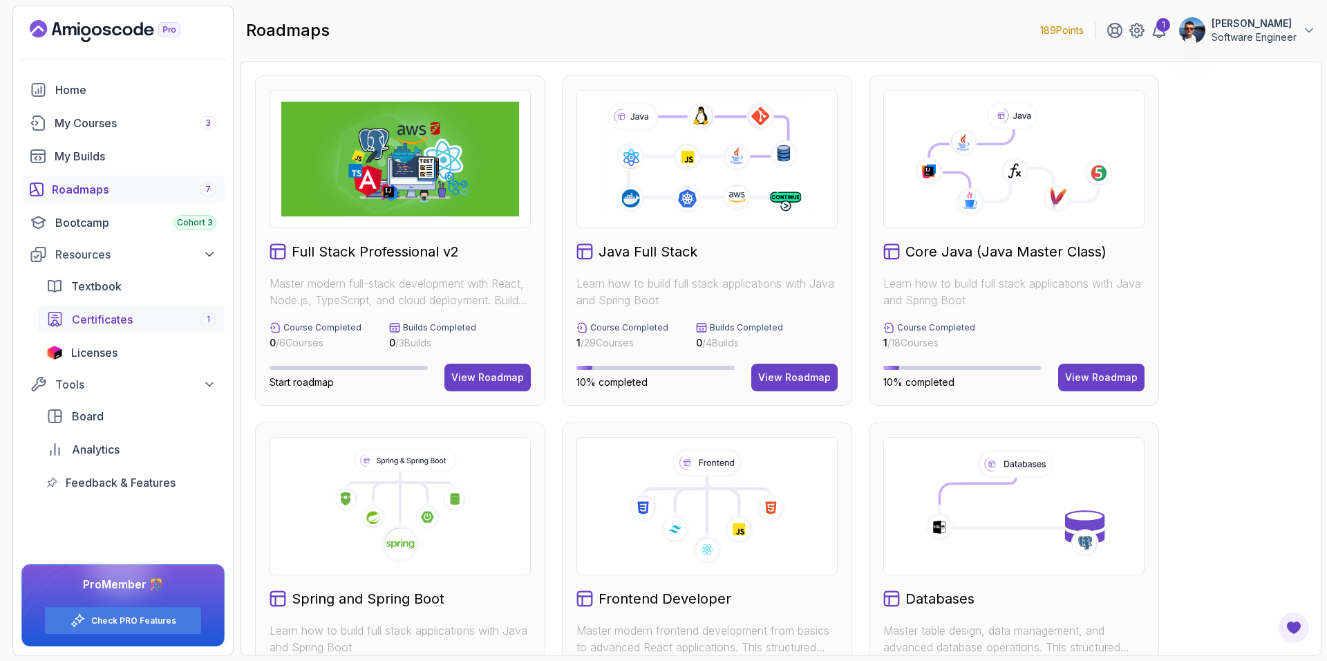
click at [102, 312] on span "Certificates" at bounding box center [102, 319] width 61 height 17
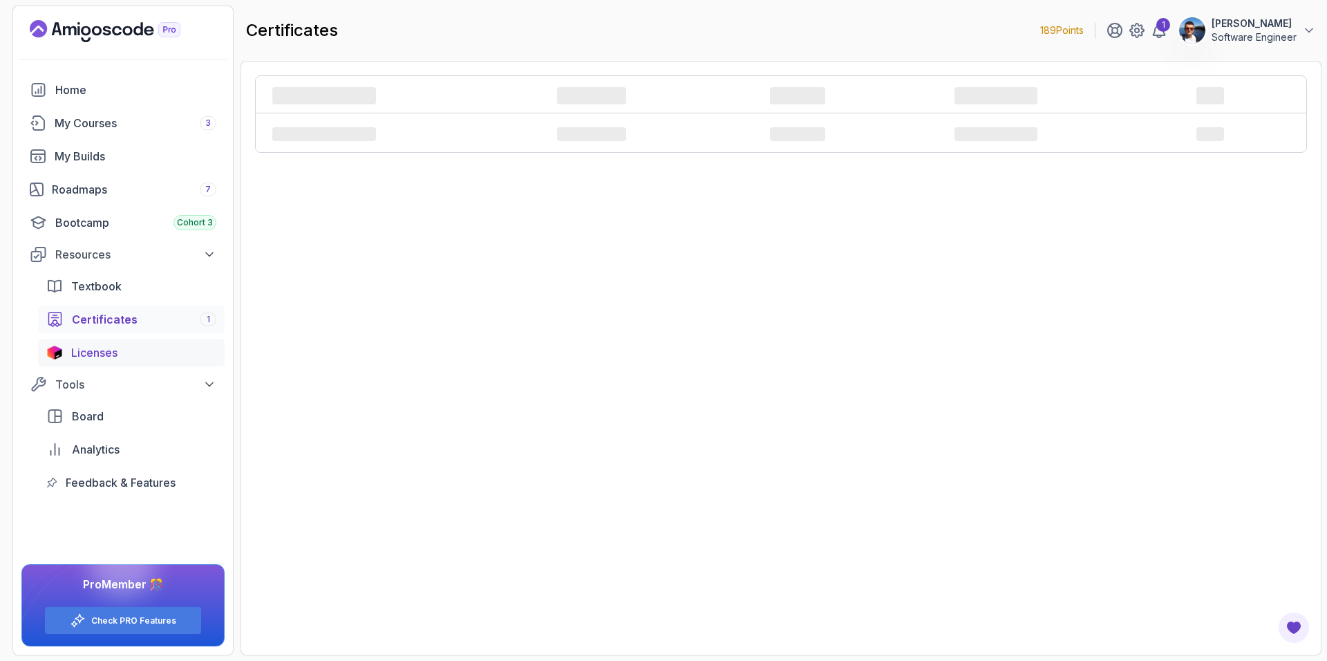
click at [97, 352] on span "Licenses" at bounding box center [94, 352] width 46 height 17
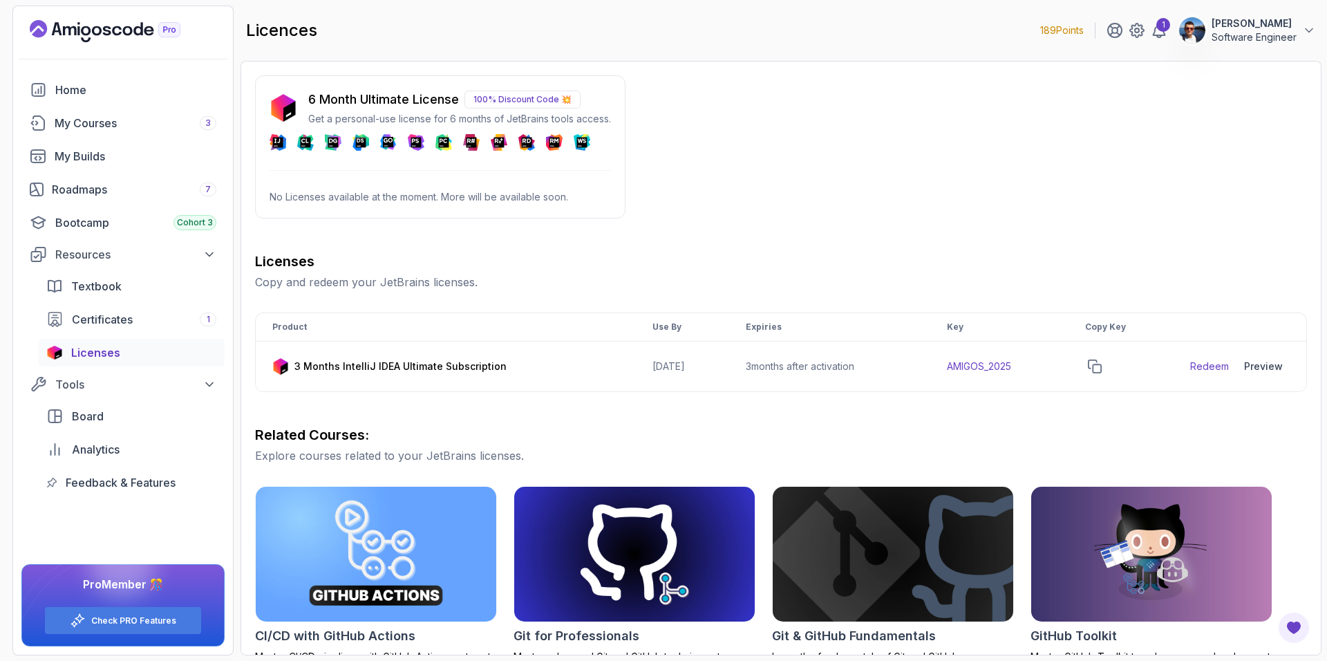
click at [510, 106] on p "100% Discount Code 💥" at bounding box center [523, 100] width 116 height 18
click at [453, 97] on p "6 Month Ultimate License" at bounding box center [383, 99] width 151 height 19
click at [510, 95] on p "100% Discount Code 💥" at bounding box center [523, 100] width 116 height 18
click at [411, 111] on div "6 Month Ultimate License 100% Discount Code 💥 Get a personal-use license for 6 …" at bounding box center [459, 108] width 303 height 36
click at [528, 149] on g at bounding box center [526, 142] width 17 height 17
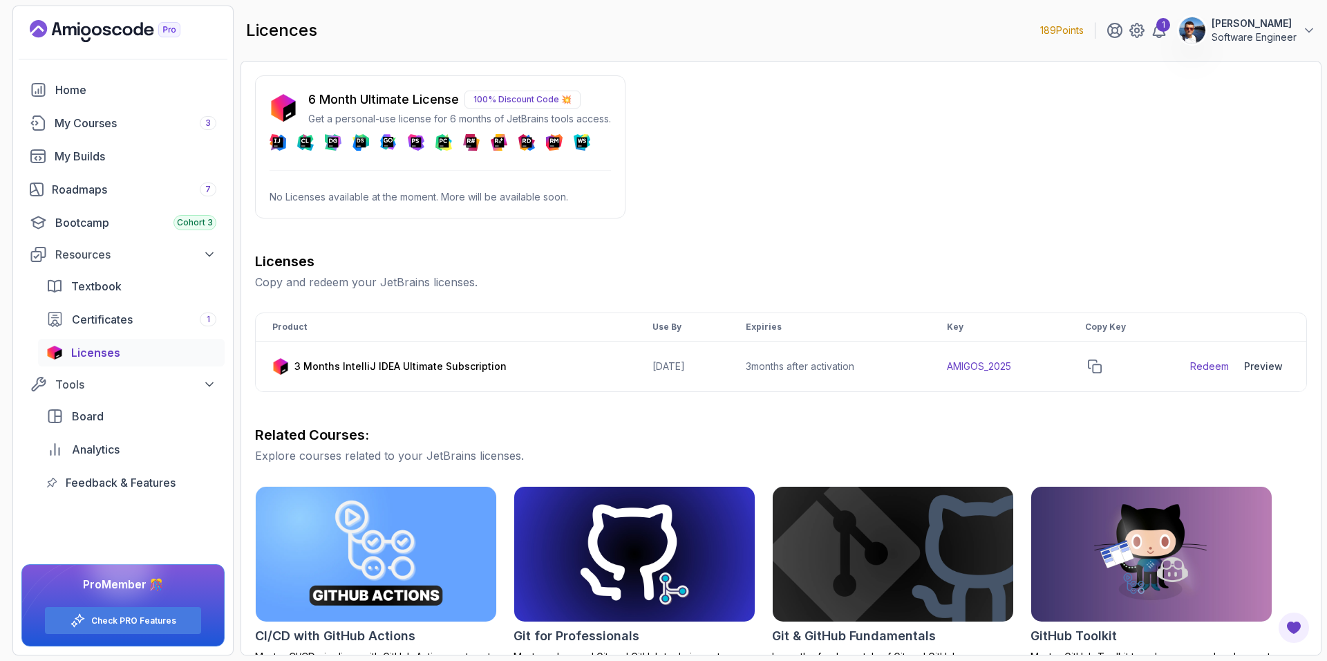
click at [627, 151] on div "6 Month Ultimate License 100% Discount Code 💥 Get a personal-use license for 6 …" at bounding box center [781, 487] width 1052 height 824
click at [99, 190] on div "Roadmaps 7" at bounding box center [134, 189] width 165 height 17
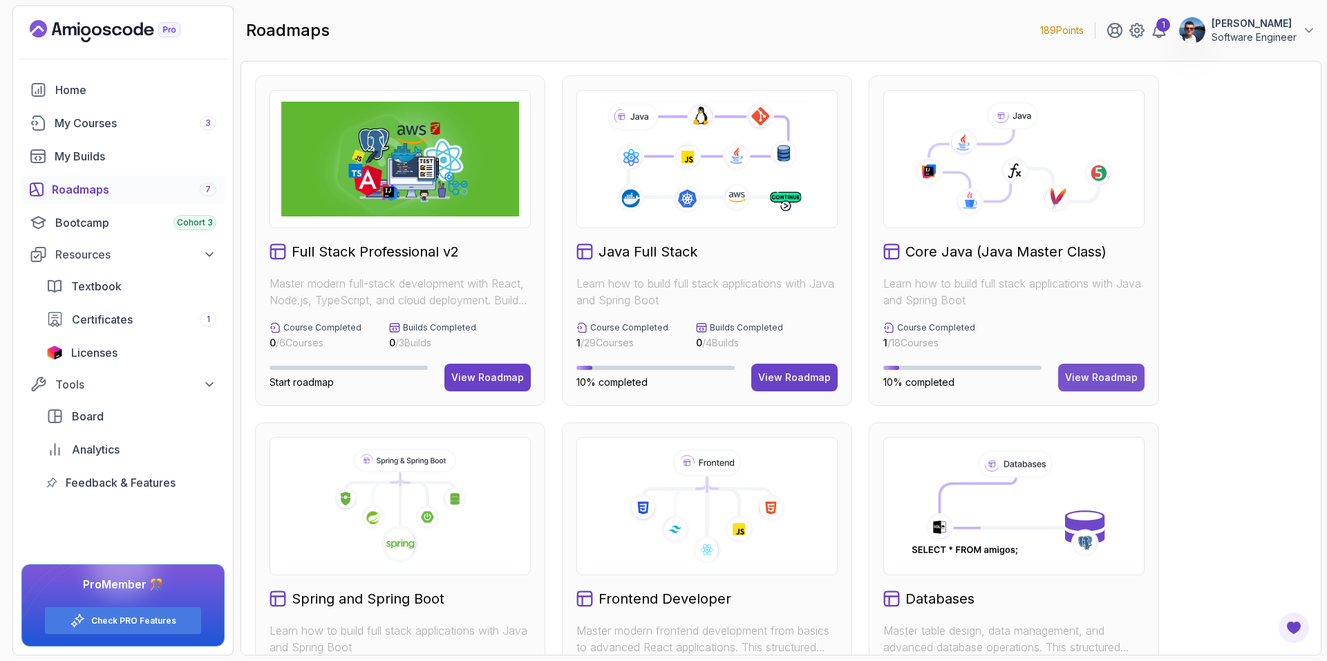
click at [1088, 386] on button "View Roadmap" at bounding box center [1101, 378] width 86 height 28
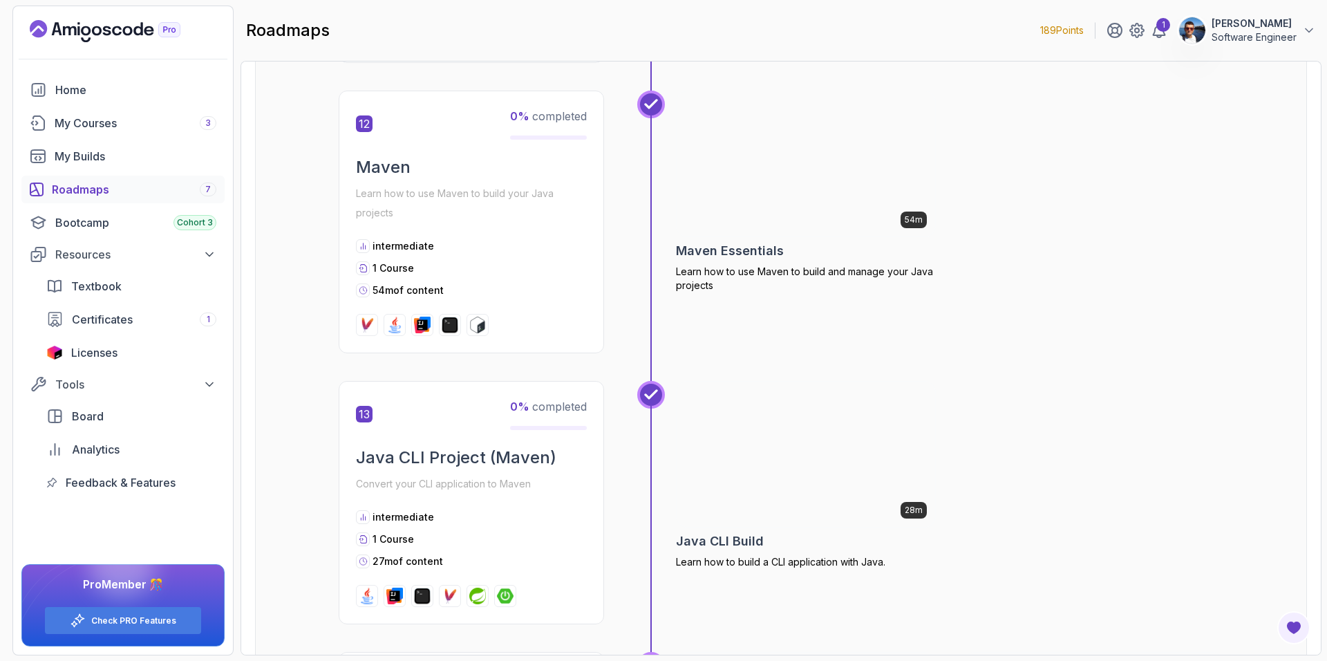
scroll to position [3572, 0]
